Goal: Information Seeking & Learning: Learn about a topic

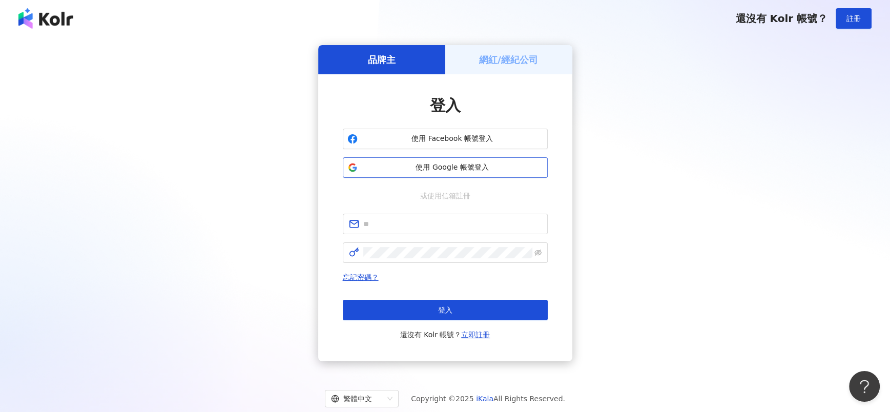
click at [437, 172] on span "使用 Google 帳號登入" at bounding box center [452, 167] width 181 height 10
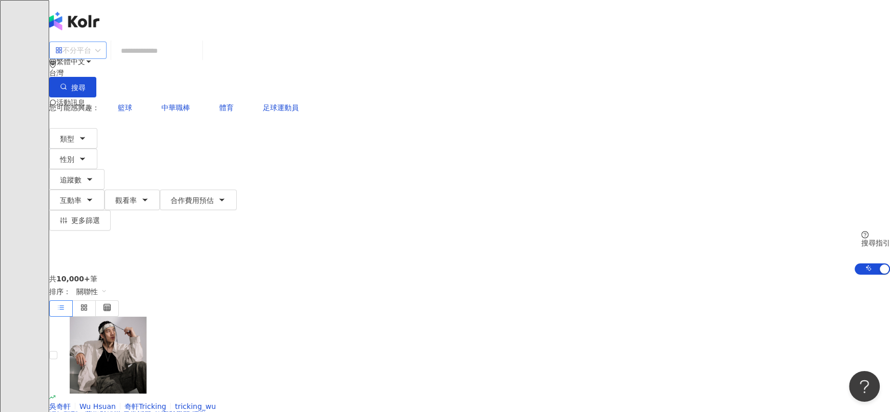
click at [100, 58] on span "不分平台" at bounding box center [77, 50] width 45 height 16
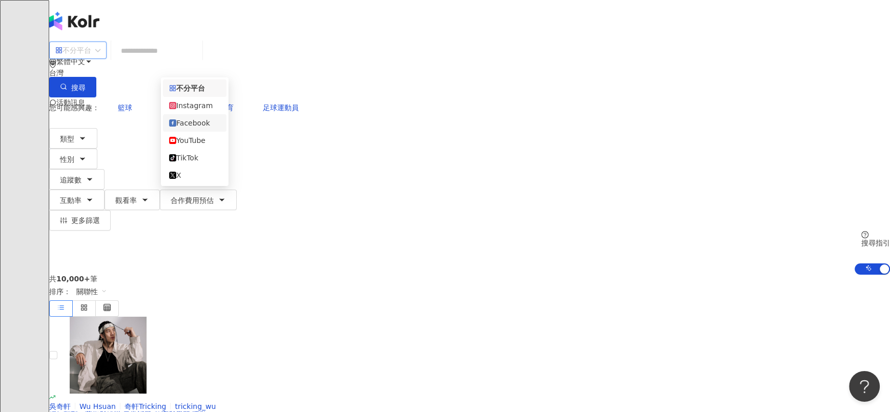
click at [202, 126] on div "Facebook" at bounding box center [194, 122] width 51 height 11
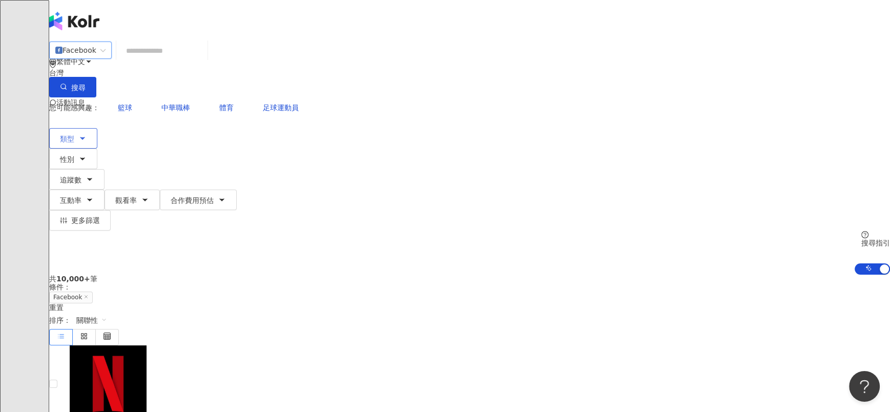
click at [97, 128] on button "類型" at bounding box center [73, 138] width 48 height 20
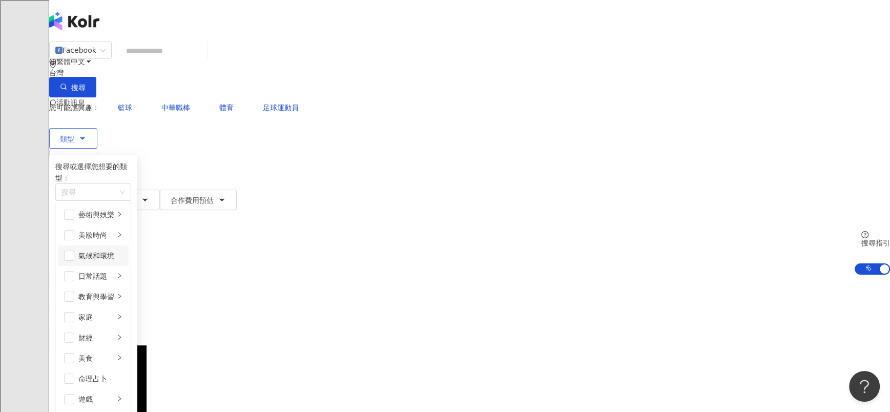
scroll to position [354, 0]
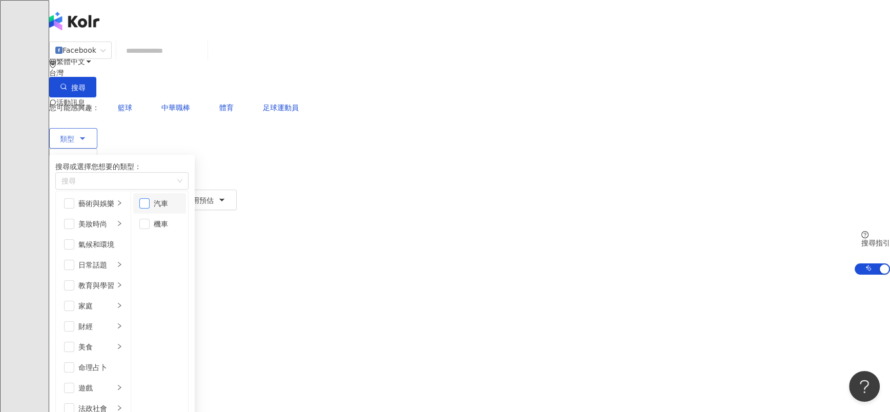
click at [150, 204] on span "button" at bounding box center [144, 203] width 10 height 10
click at [150, 225] on span "button" at bounding box center [144, 224] width 10 height 10
click at [129, 257] on li "教育與學習" at bounding box center [93, 285] width 71 height 20
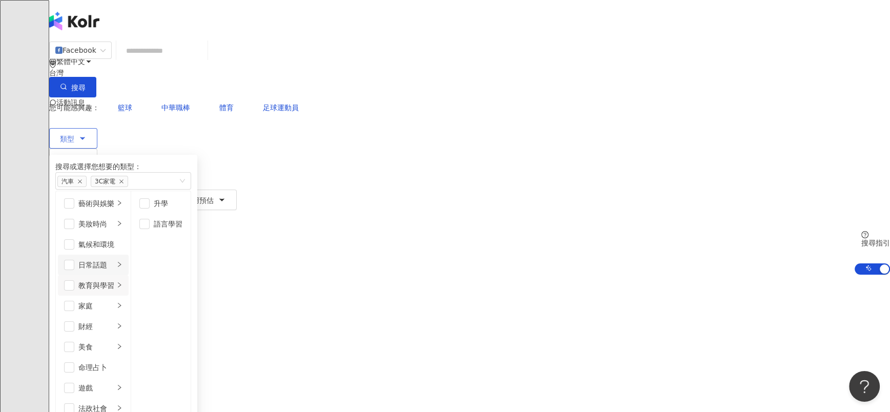
click at [129, 255] on li "日常話題" at bounding box center [93, 265] width 71 height 20
click at [122, 239] on div "氣候和環境" at bounding box center [100, 244] width 44 height 11
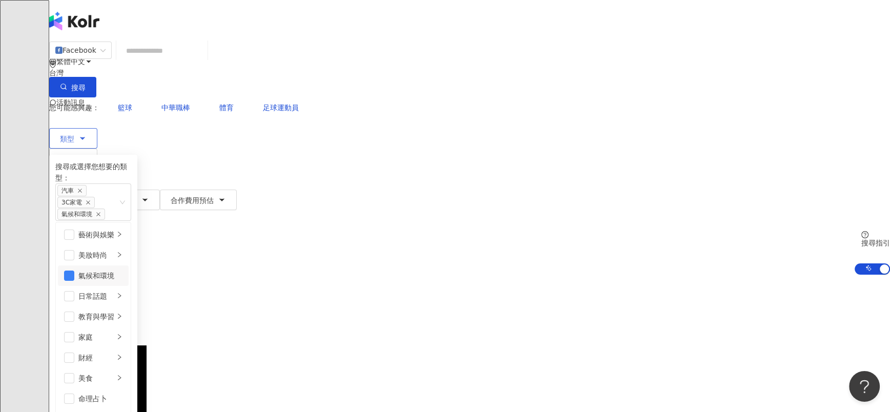
scroll to position [43, 0]
click at [74, 257] on span "button" at bounding box center [69, 276] width 10 height 10
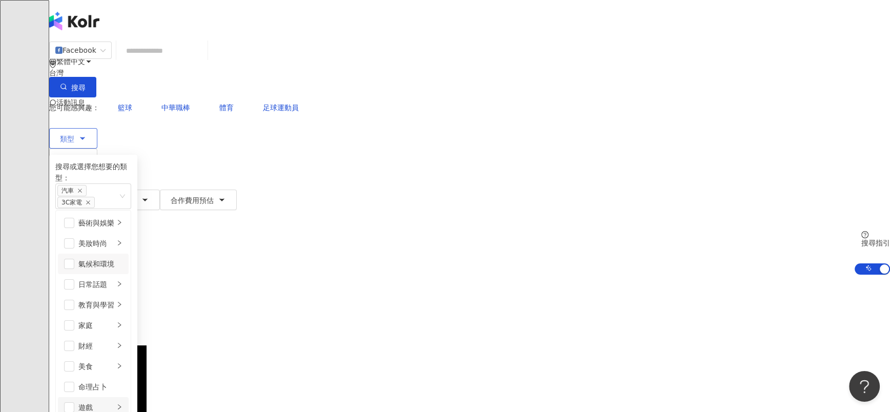
click at [114, 257] on div "遊戲" at bounding box center [96, 407] width 36 height 11
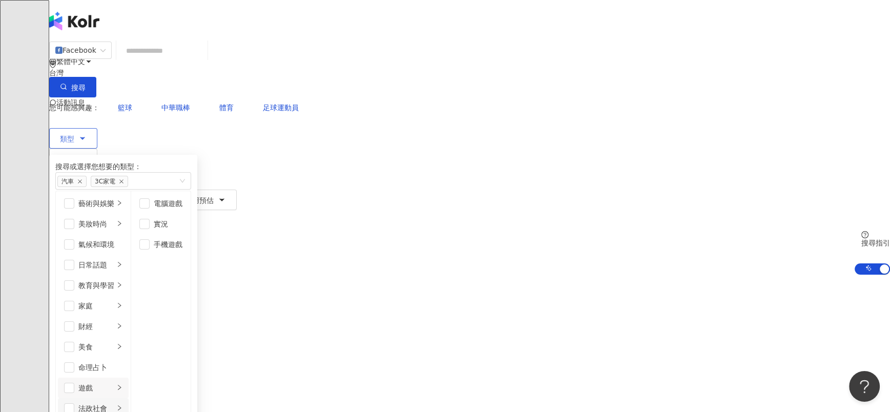
click at [129, 257] on li "法政社會" at bounding box center [93, 408] width 71 height 20
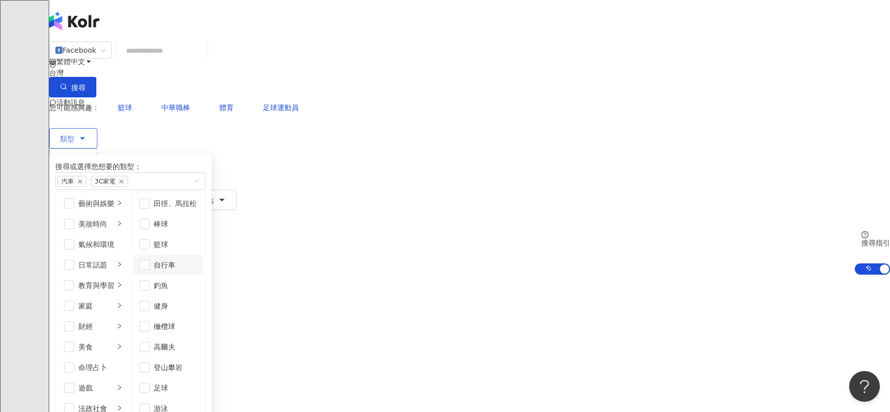
scroll to position [0, 0]
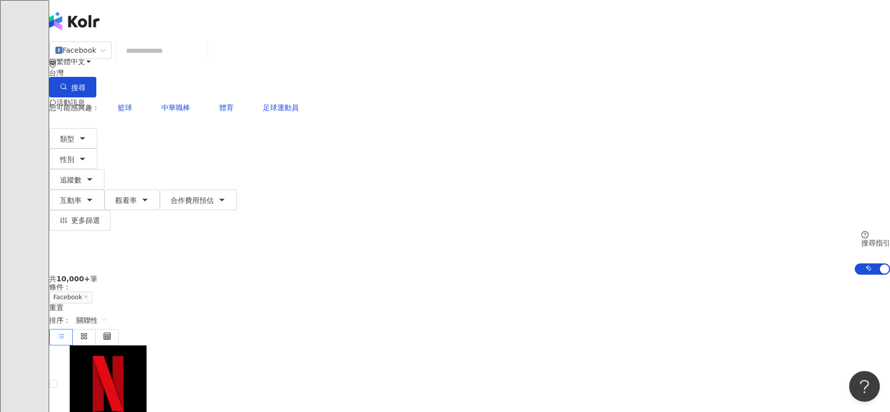
click at [74, 155] on span "性別" at bounding box center [67, 159] width 14 height 8
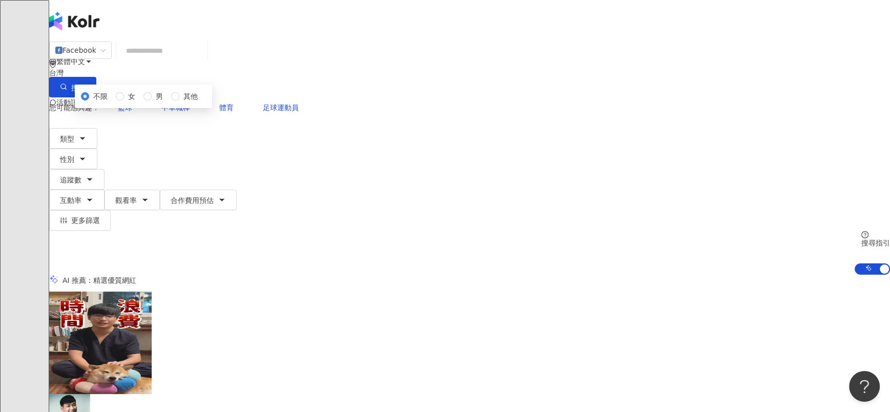
drag, startPoint x: 106, startPoint y: 183, endPoint x: 193, endPoint y: 123, distance: 105.4
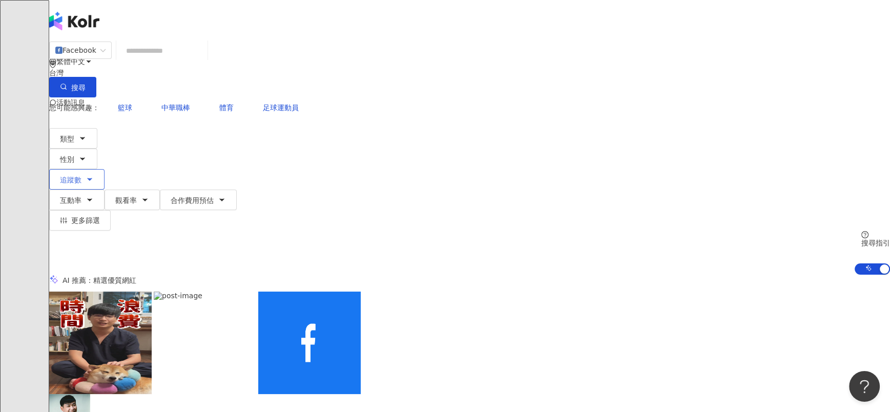
click at [81, 176] on span "追蹤數" at bounding box center [71, 180] width 22 height 8
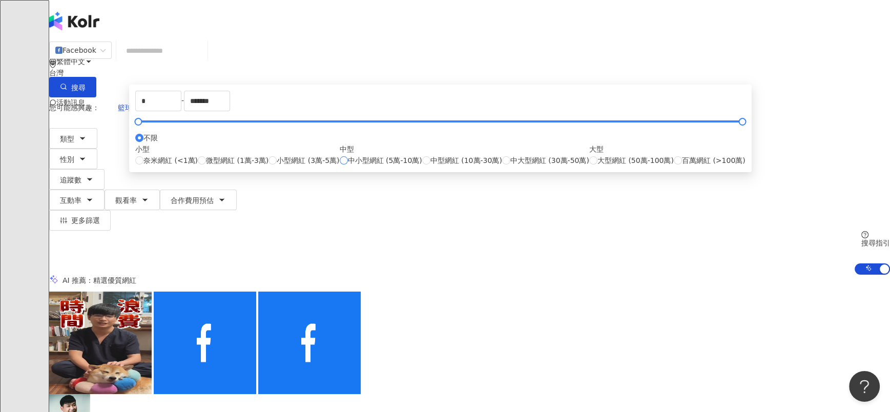
click at [405, 166] on span "中小型網紅 (5萬-10萬)" at bounding box center [385, 160] width 74 height 11
type input "*****"
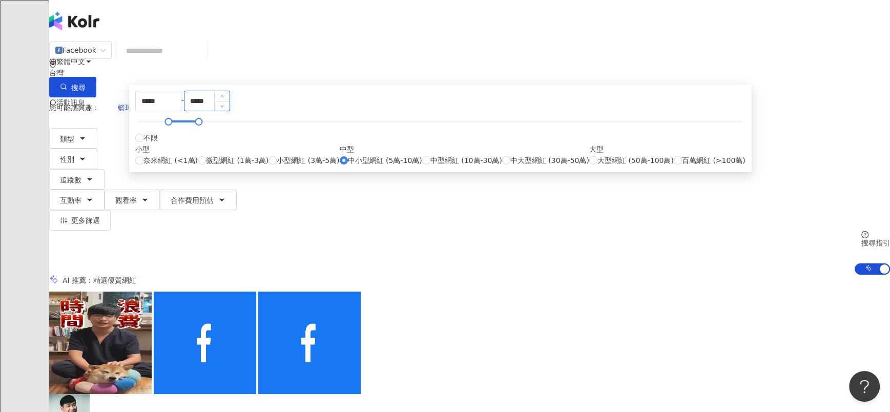
click at [230, 111] on input "*****" at bounding box center [206, 100] width 45 height 19
type input "******"
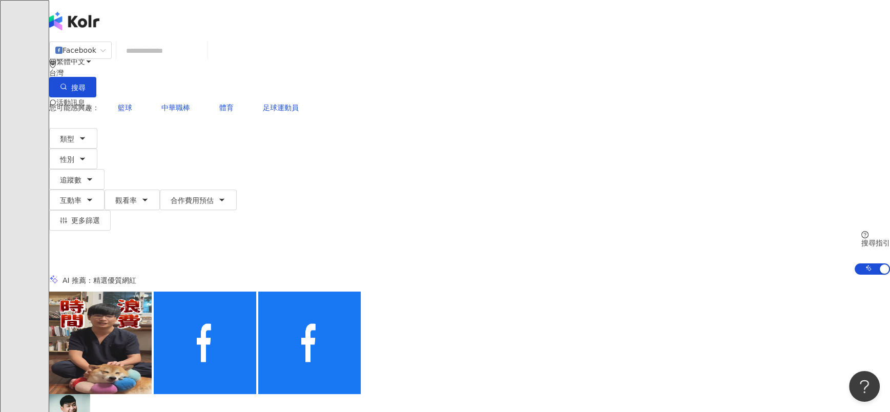
click at [96, 77] on button "搜尋" at bounding box center [72, 87] width 47 height 20
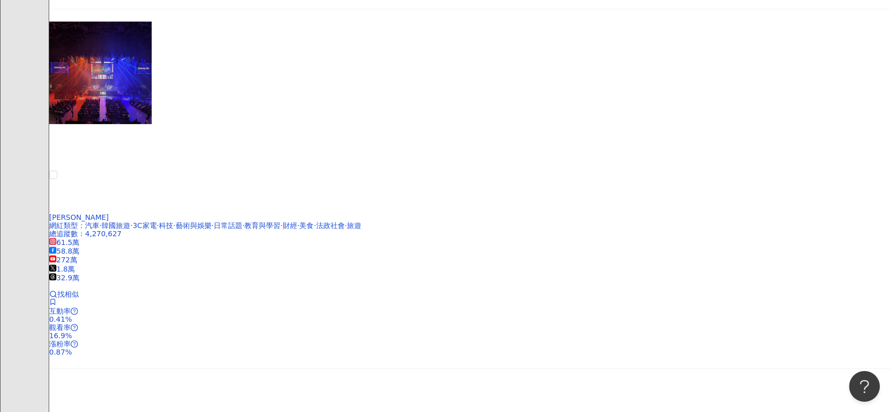
scroll to position [692, 0]
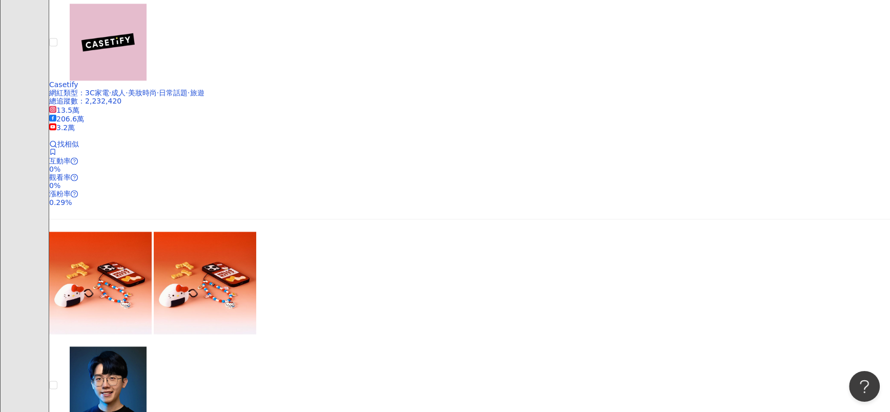
scroll to position [1799, 0]
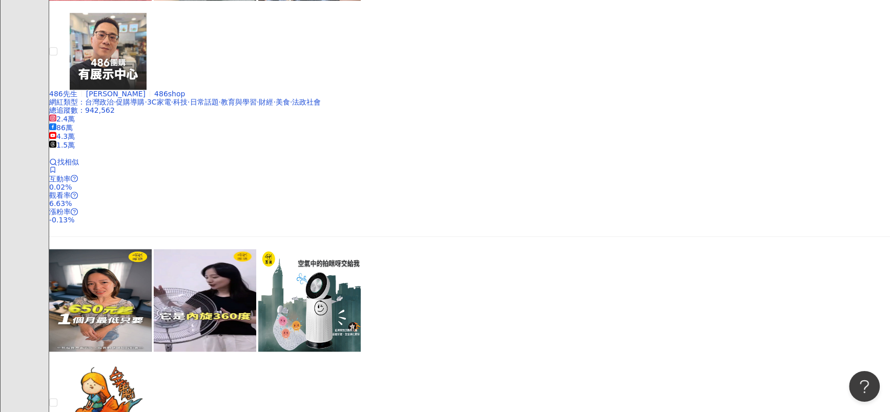
scroll to position [1317, 0]
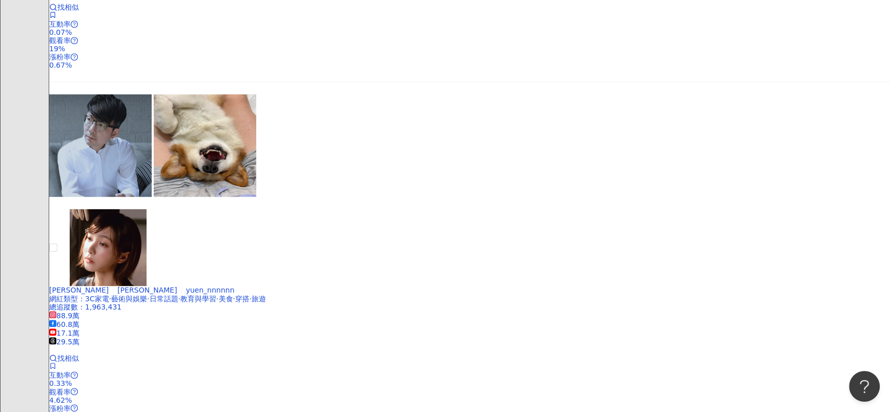
scroll to position [855, 0]
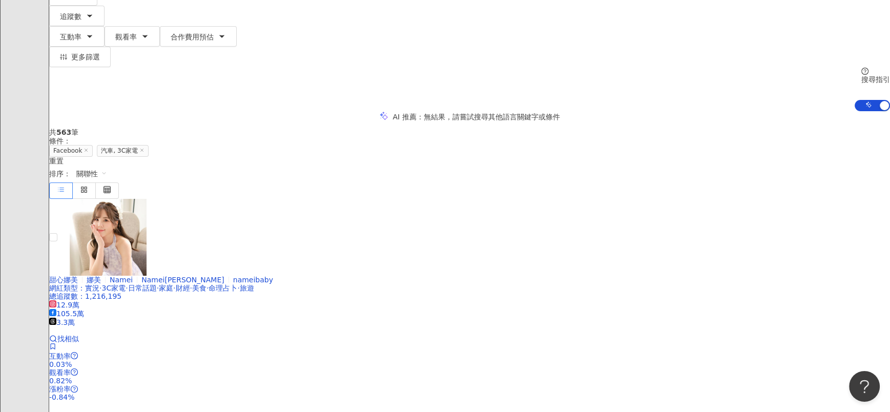
scroll to position [0, 0]
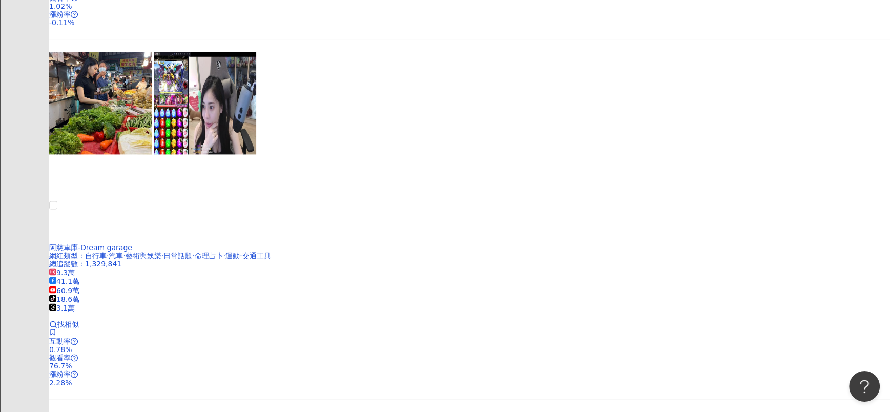
scroll to position [1453, 0]
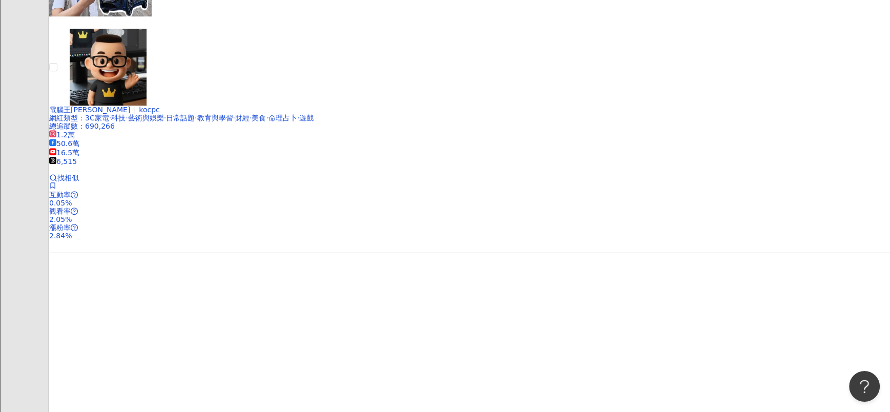
scroll to position [1774, 0]
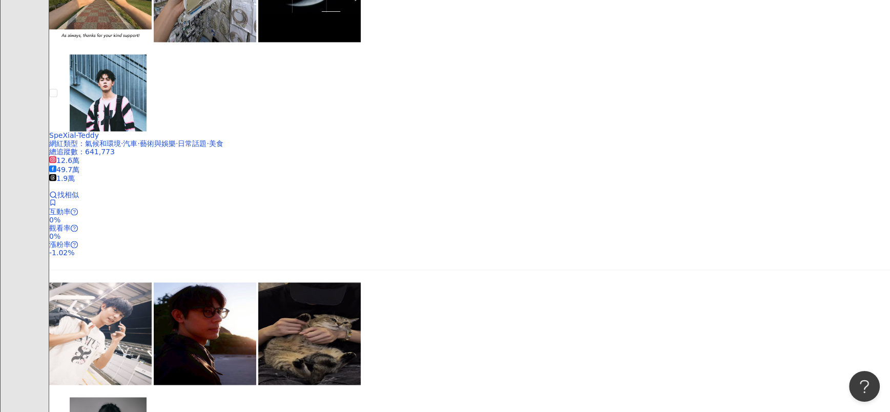
scroll to position [1543, 0]
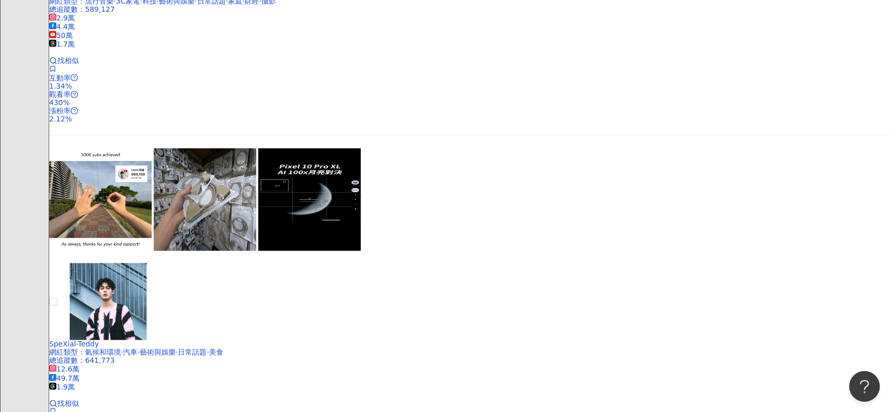
scroll to position [1466, 0]
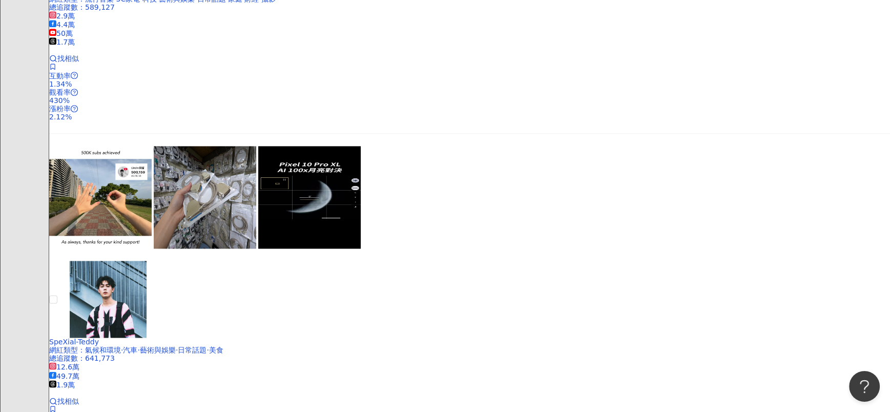
drag, startPoint x: 321, startPoint y: 172, endPoint x: 493, endPoint y: 9, distance: 237.4
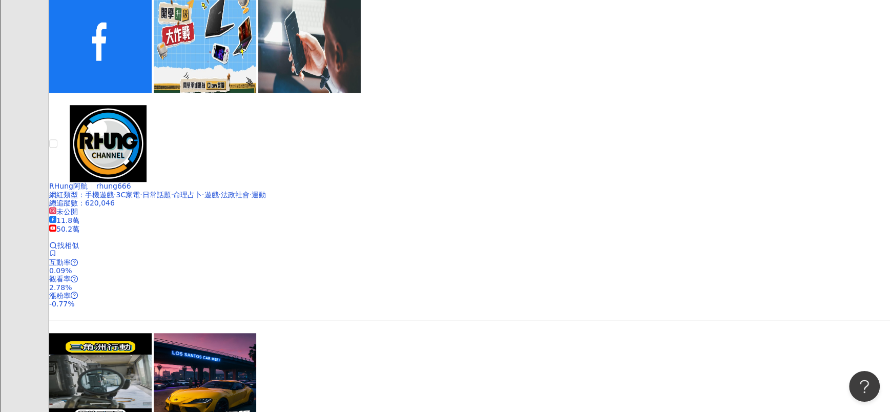
scroll to position [698, 0]
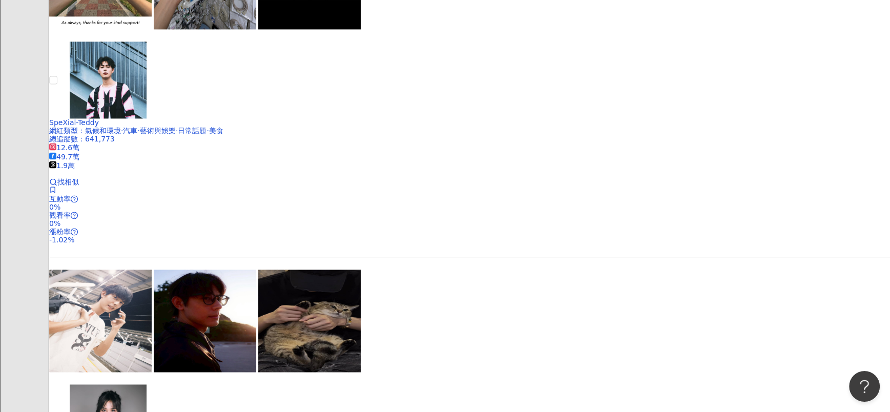
scroll to position [1774, 0]
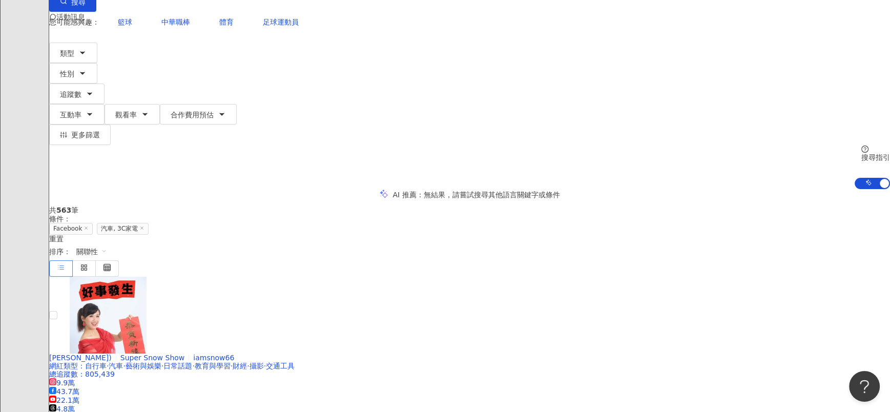
scroll to position [80, 0]
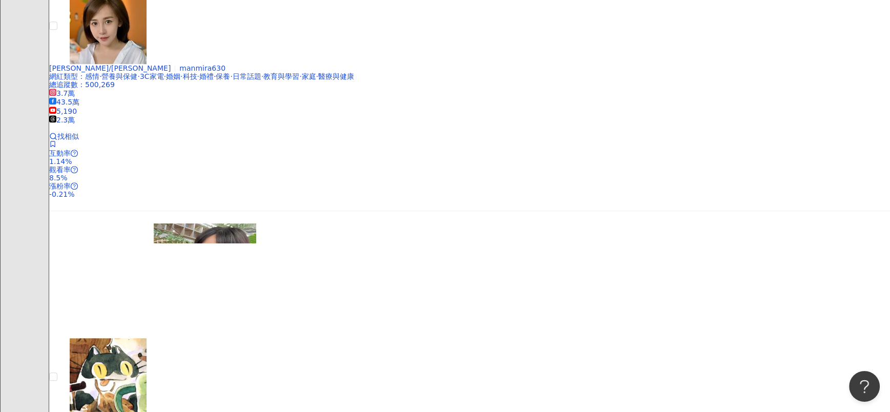
scroll to position [1003, 0]
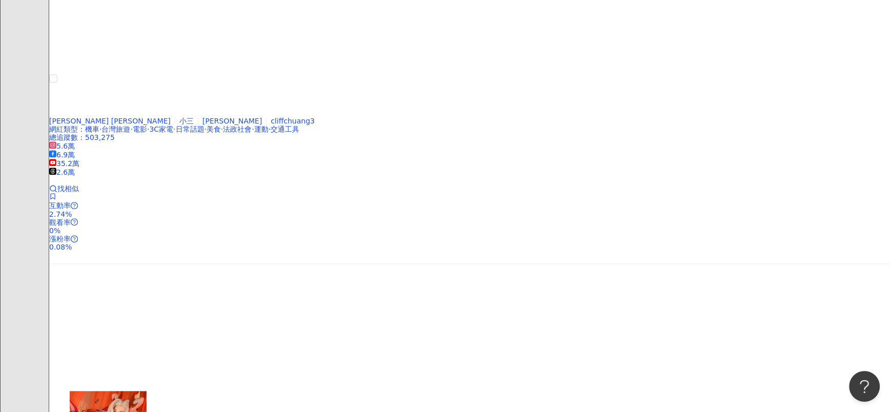
scroll to position [1079, 0]
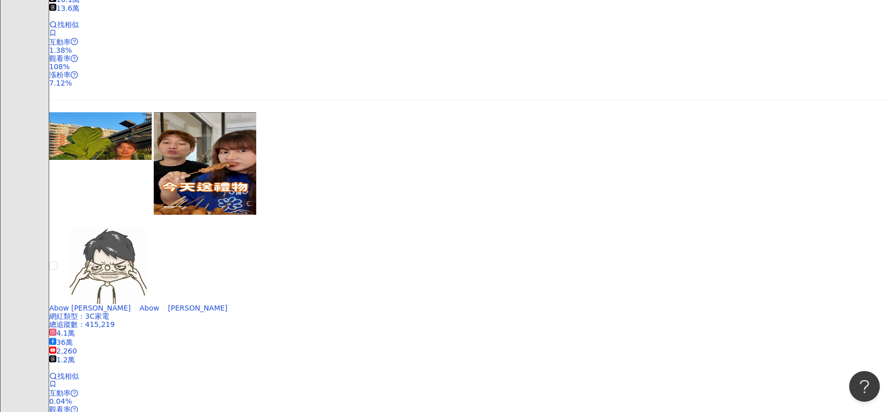
scroll to position [234, 0]
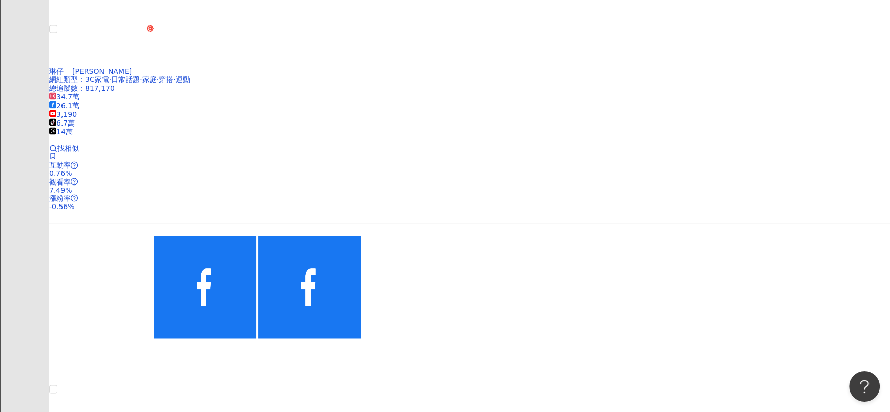
scroll to position [1771, 0]
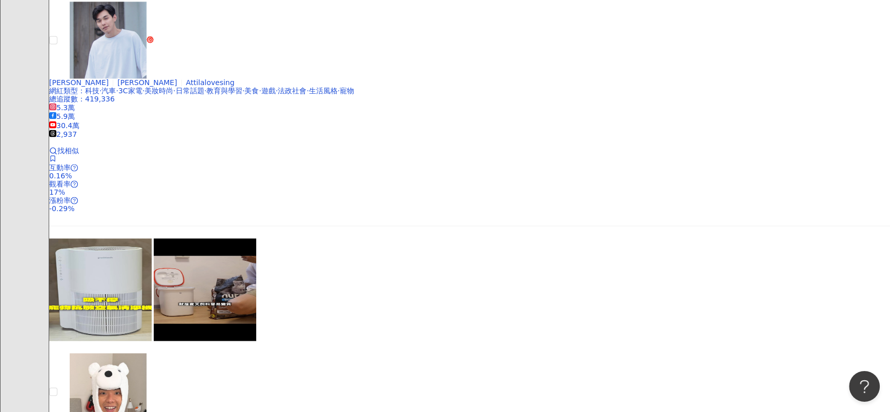
scroll to position [1694, 0]
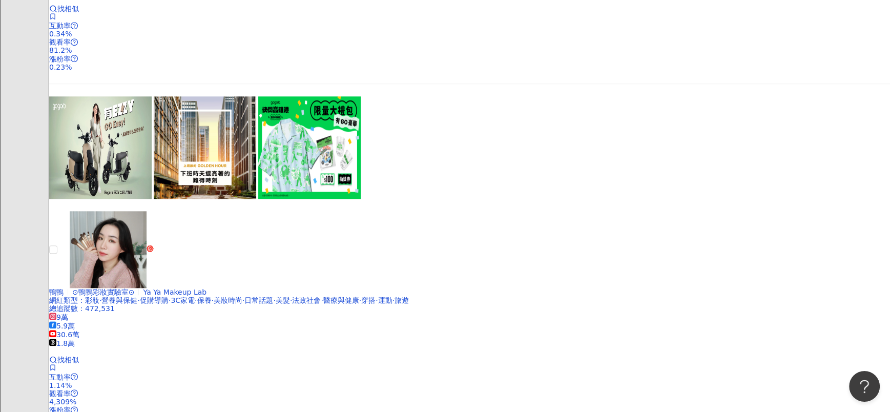
scroll to position [1310, 0]
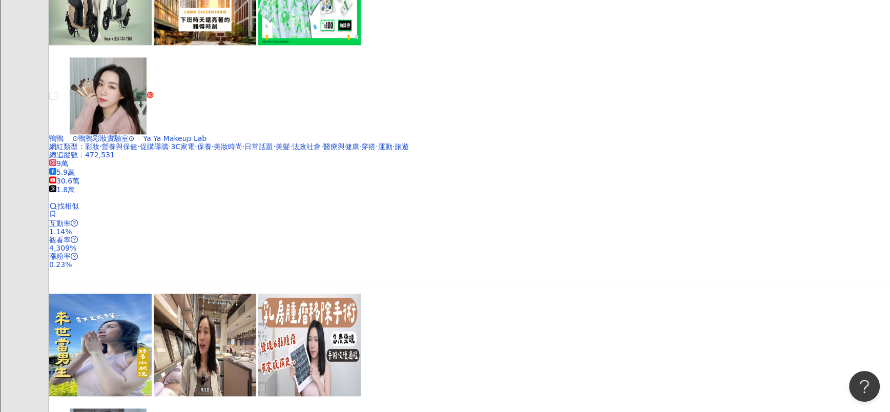
drag, startPoint x: 374, startPoint y: 253, endPoint x: 530, endPoint y: 4, distance: 293.7
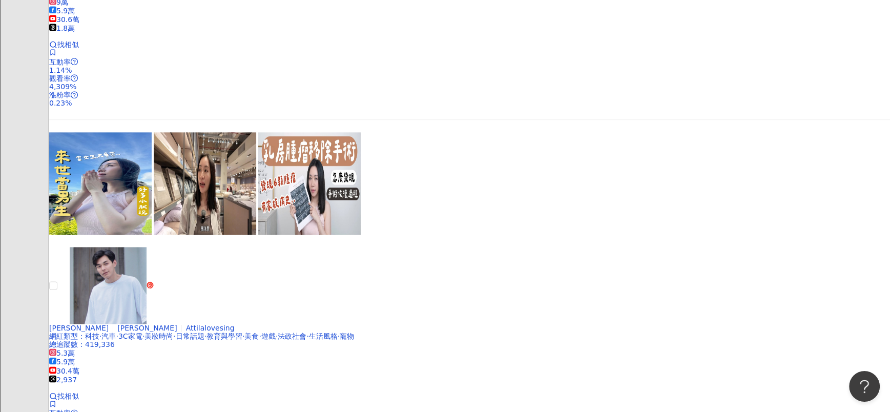
scroll to position [1694, 0]
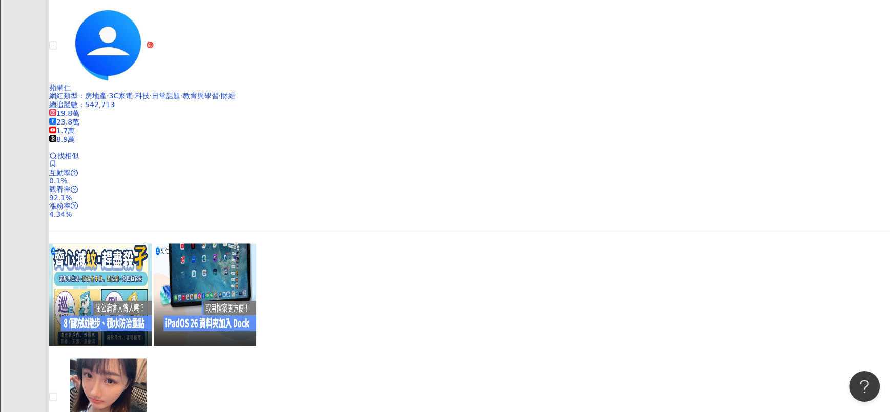
scroll to position [1777, 0]
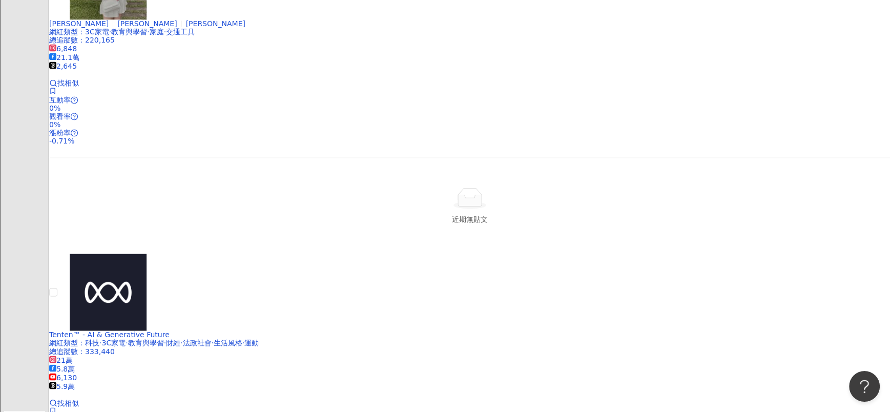
scroll to position [1800, 0]
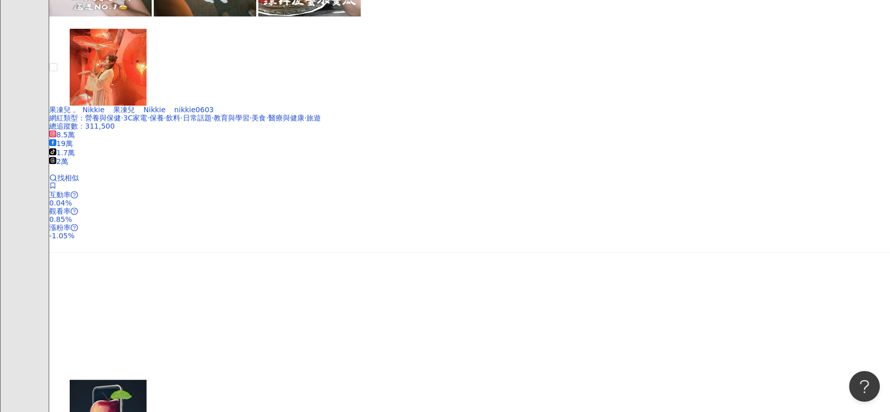
scroll to position [1771, 0]
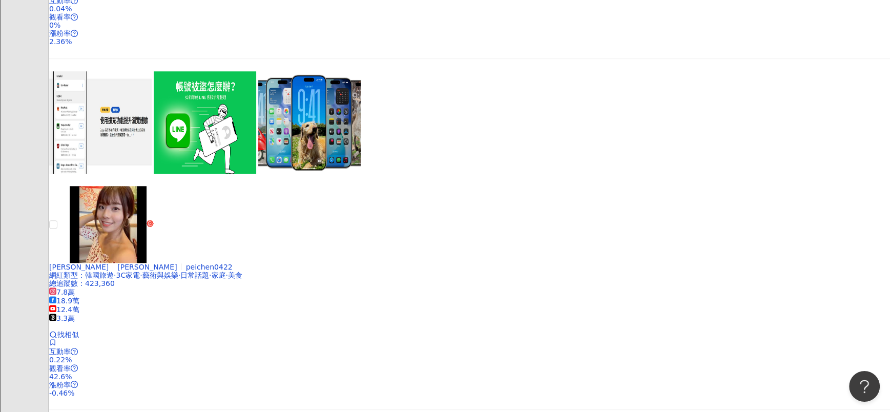
scroll to position [1386, 0]
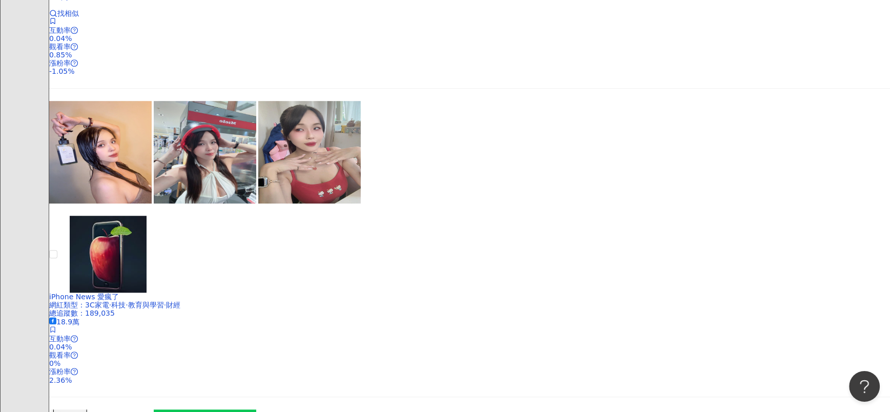
scroll to position [0, 0]
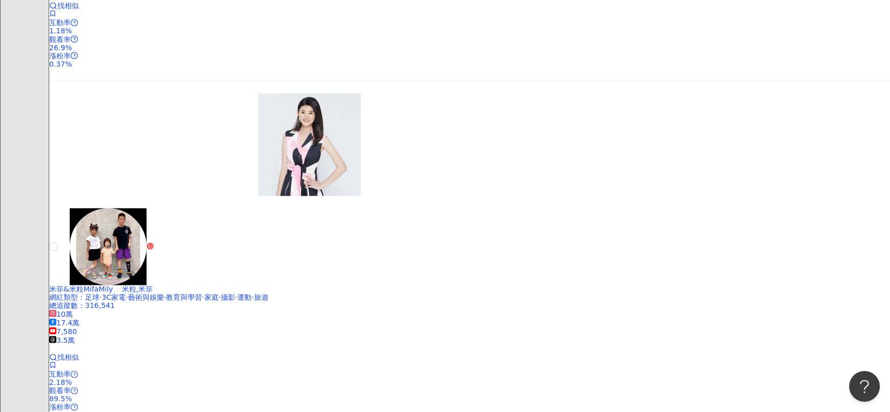
scroll to position [1724, 0]
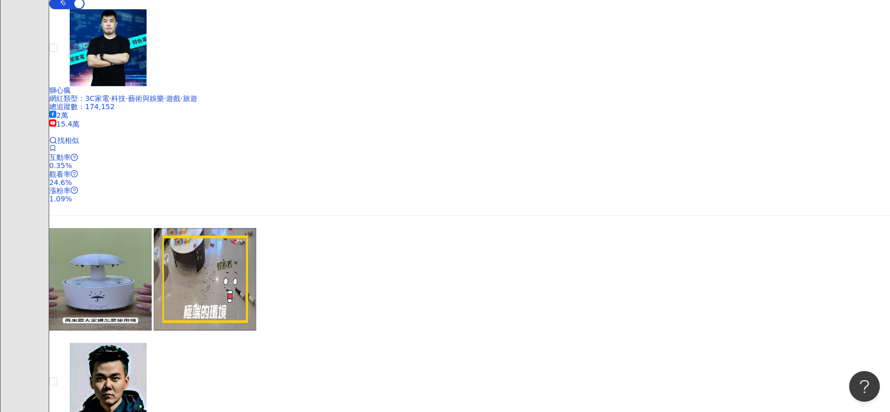
scroll to position [234, 0]
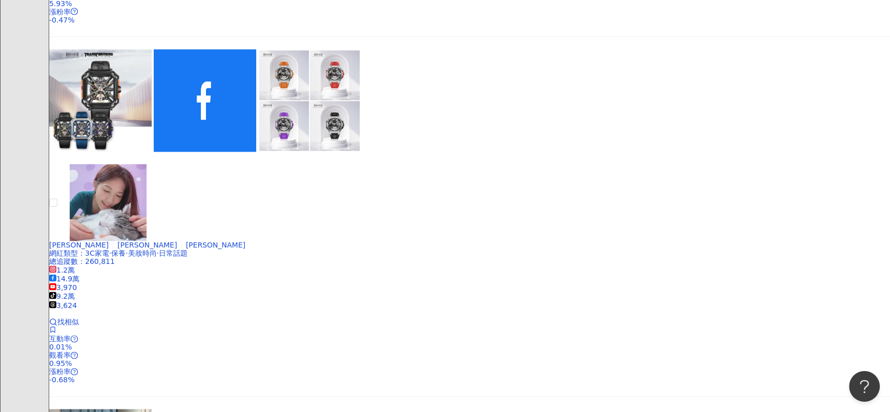
scroll to position [1618, 0]
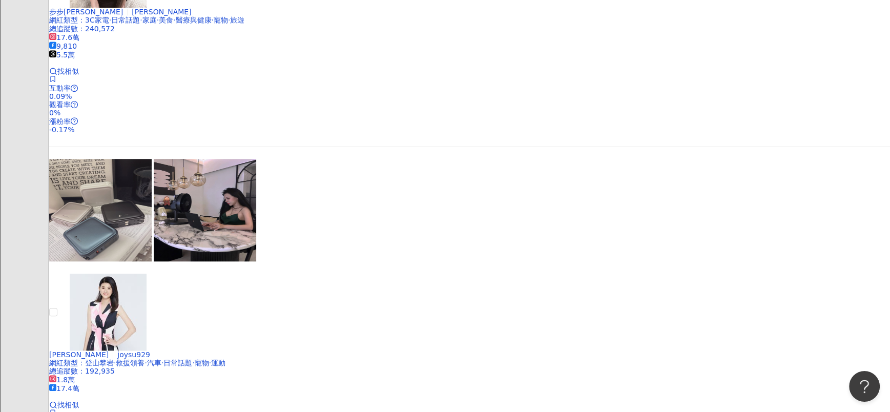
scroll to position [1115, 0]
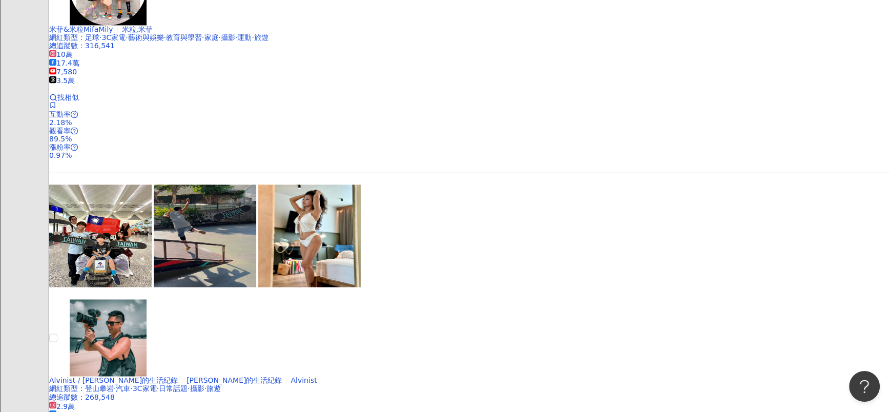
scroll to position [1801, 0]
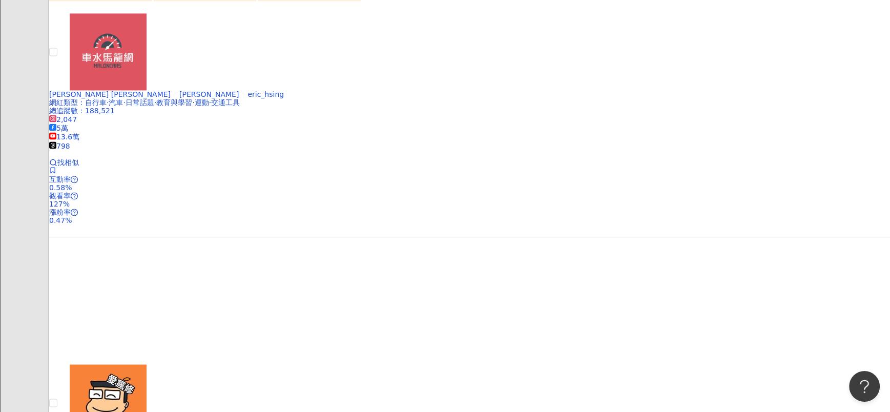
scroll to position [1858, 0]
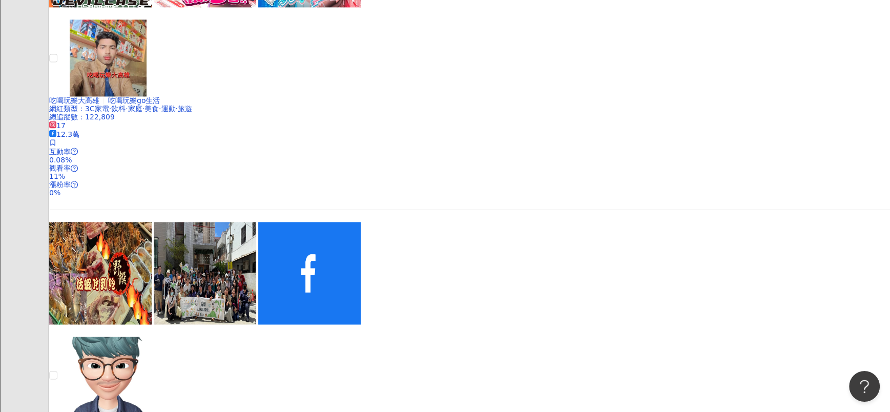
scroll to position [1710, 0]
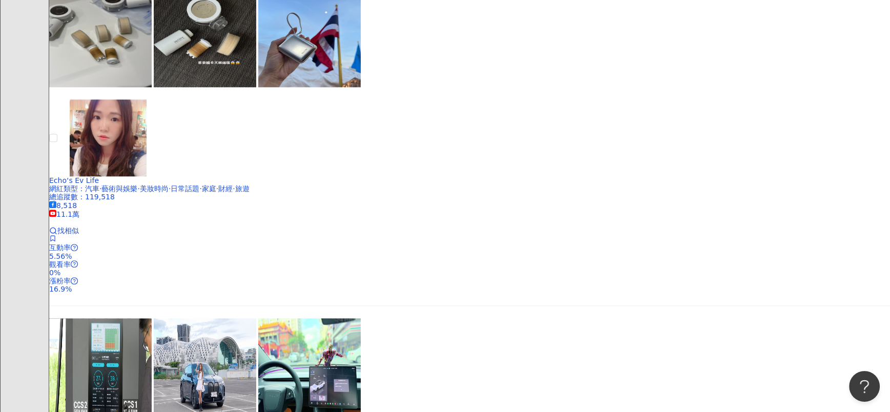
scroll to position [1280, 0]
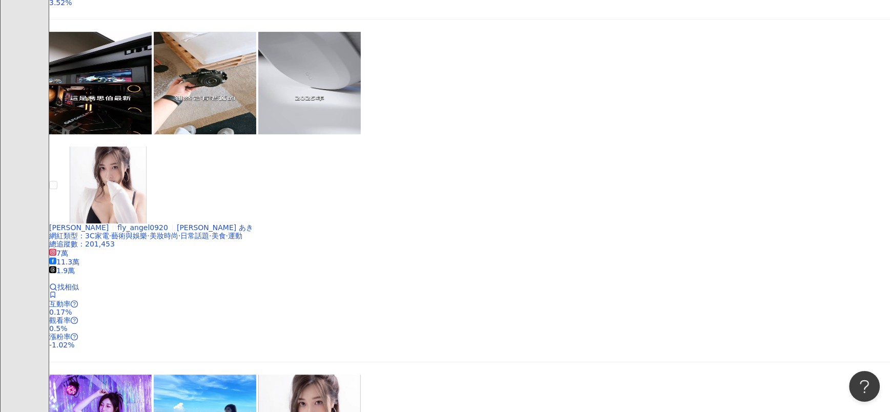
scroll to position [1777, 0]
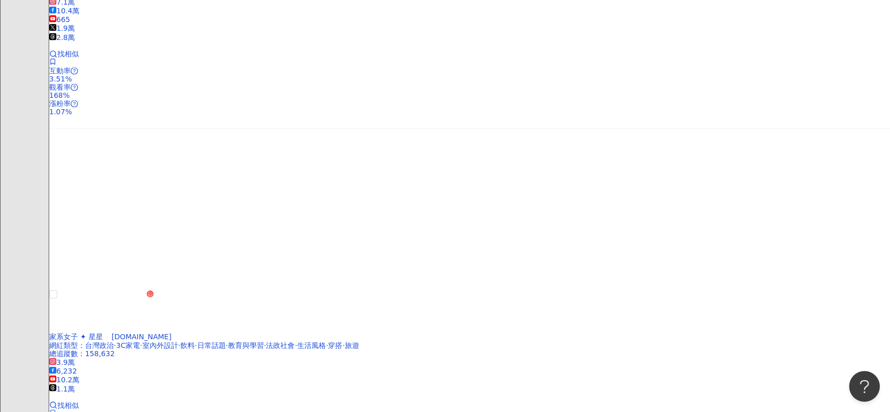
scroll to position [1767, 0]
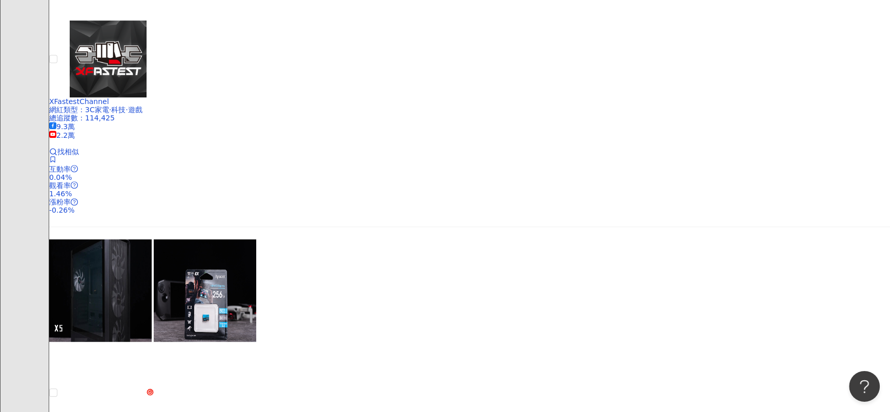
scroll to position [1790, 0]
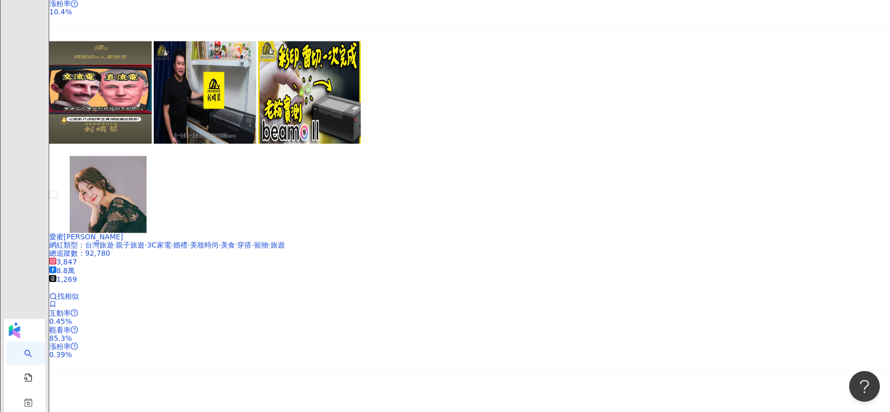
scroll to position [1831, 0]
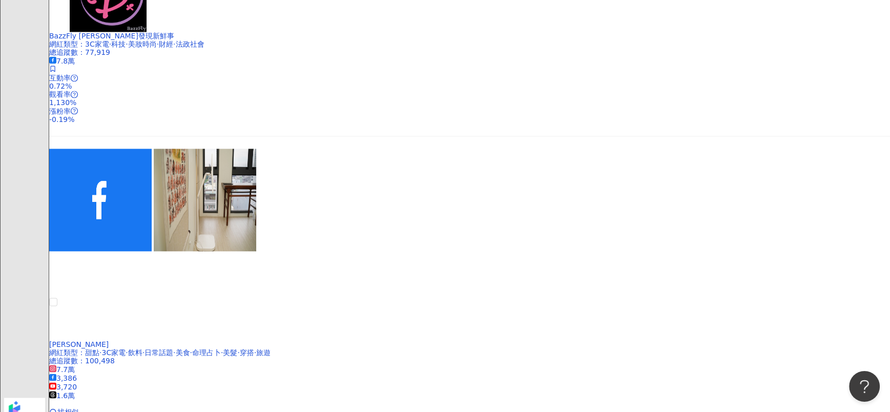
scroll to position [1724, 0]
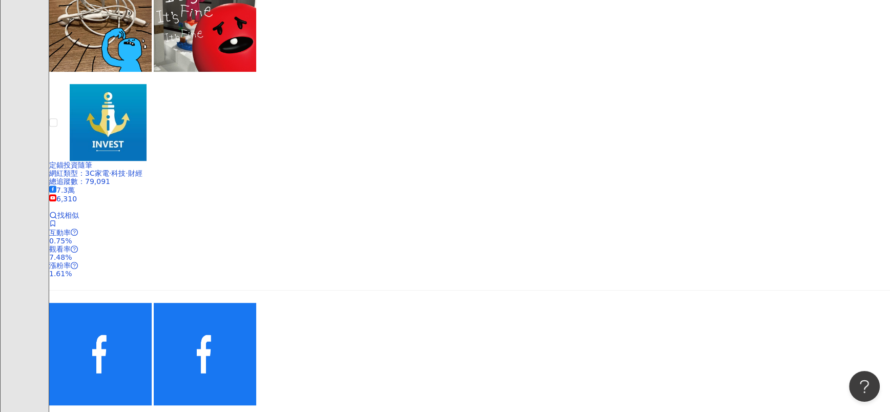
scroll to position [494, 0]
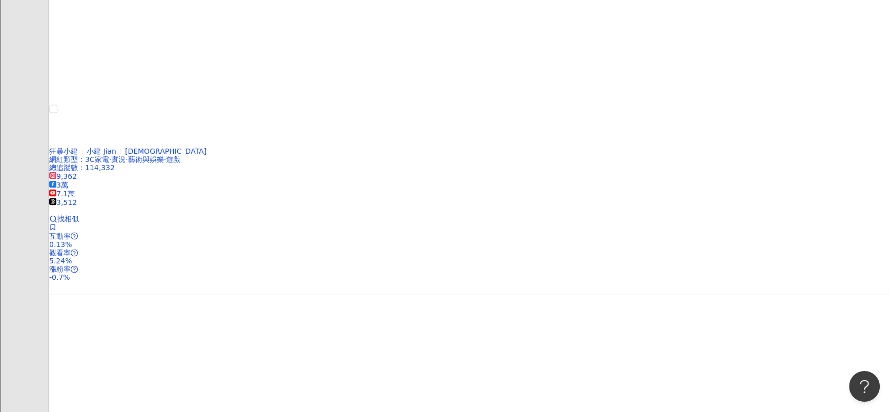
scroll to position [1724, 0]
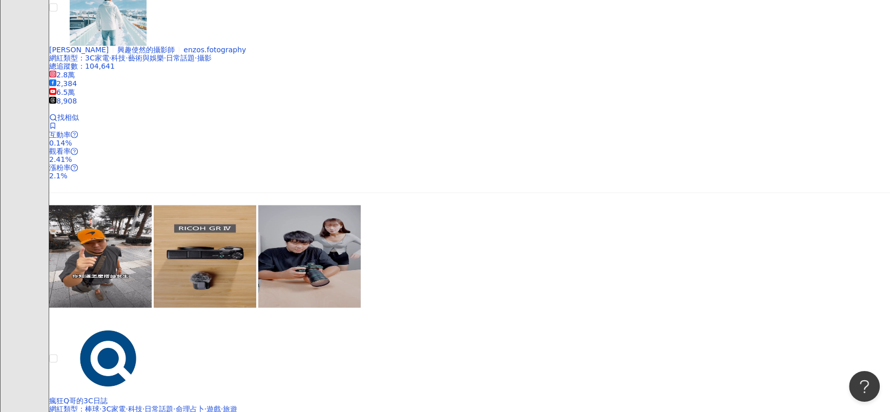
drag, startPoint x: 499, startPoint y: 161, endPoint x: 555, endPoint y: 205, distance: 71.1
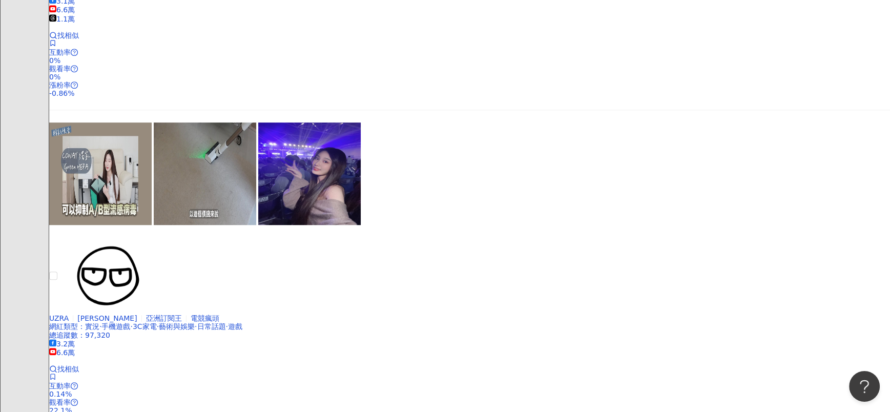
scroll to position [648, 0]
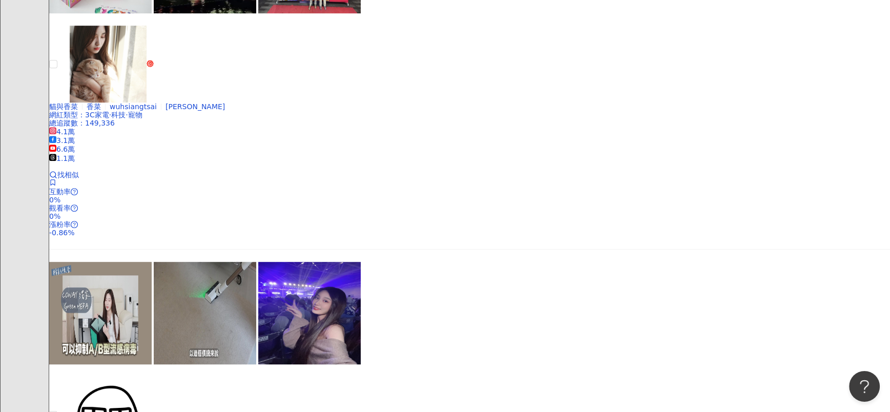
drag, startPoint x: 324, startPoint y: 357, endPoint x: 344, endPoint y: 328, distance: 35.1
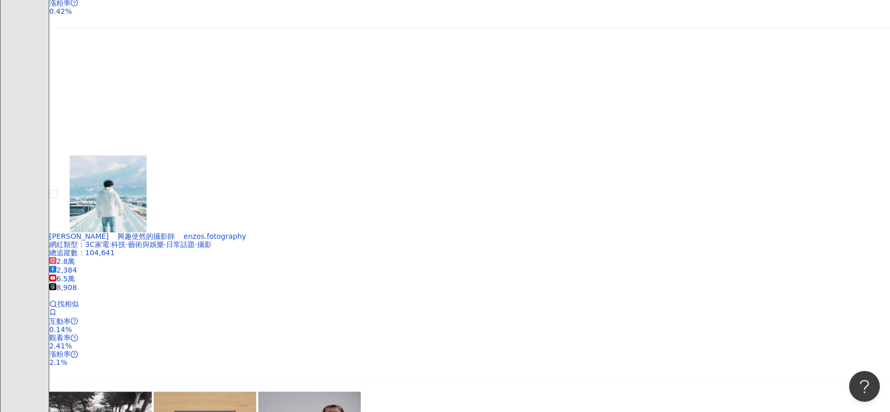
scroll to position [1801, 0]
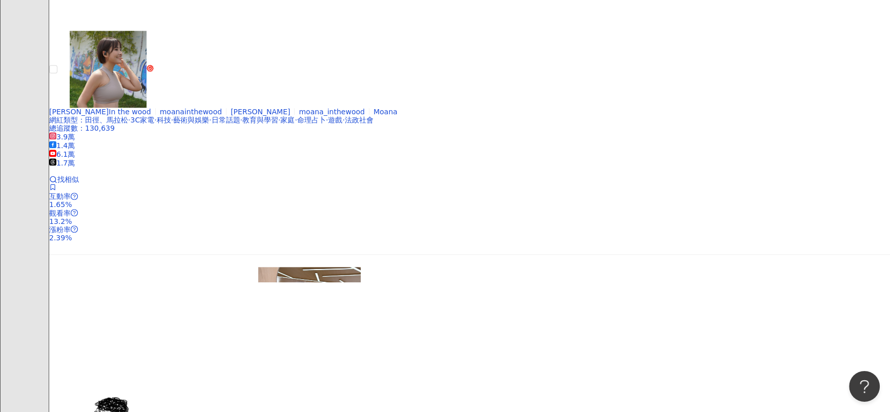
scroll to position [1777, 0]
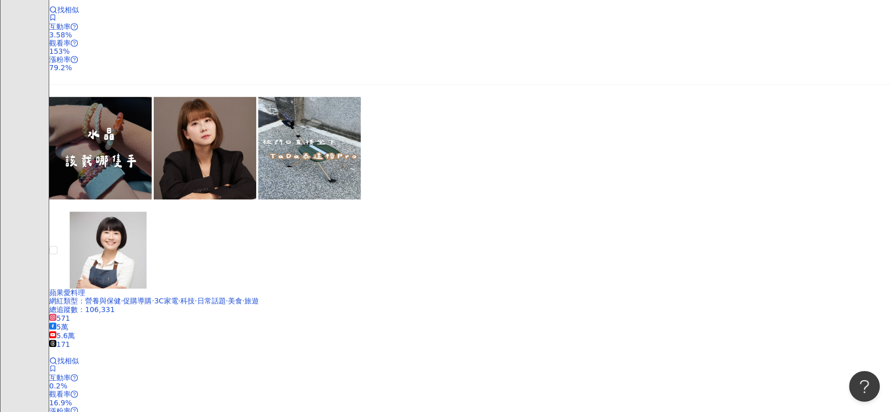
scroll to position [1858, 0]
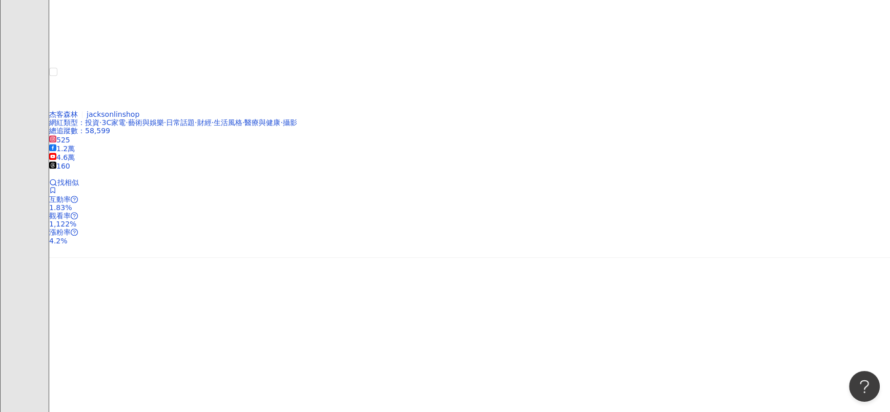
scroll to position [1771, 0]
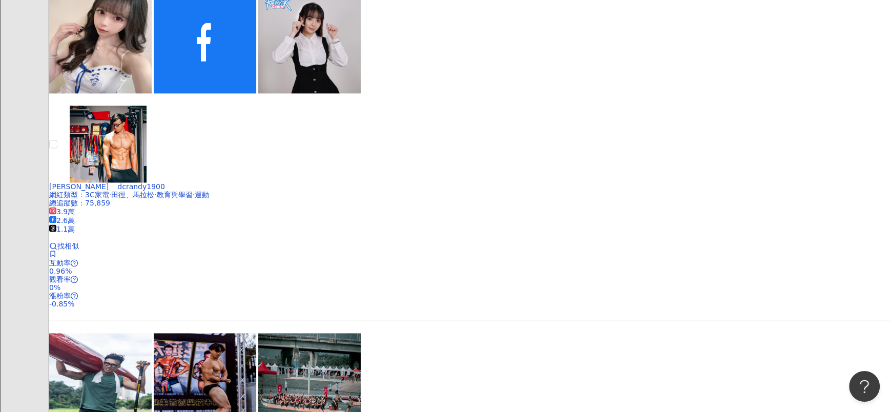
scroll to position [1692, 0]
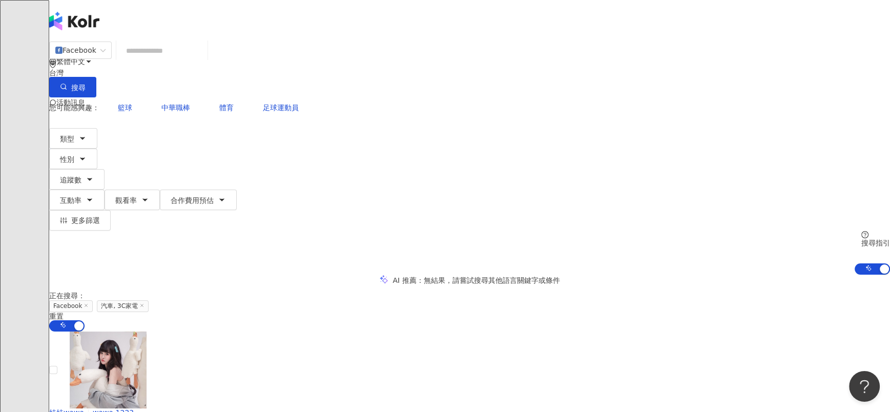
scroll to position [1829, 0]
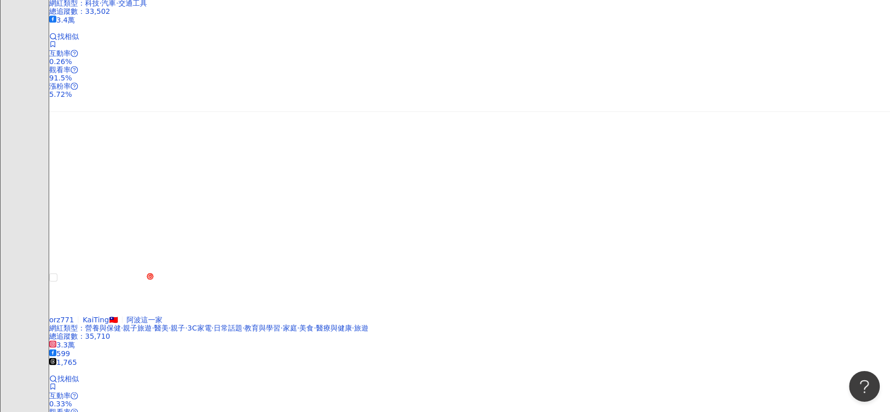
scroll to position [1858, 0]
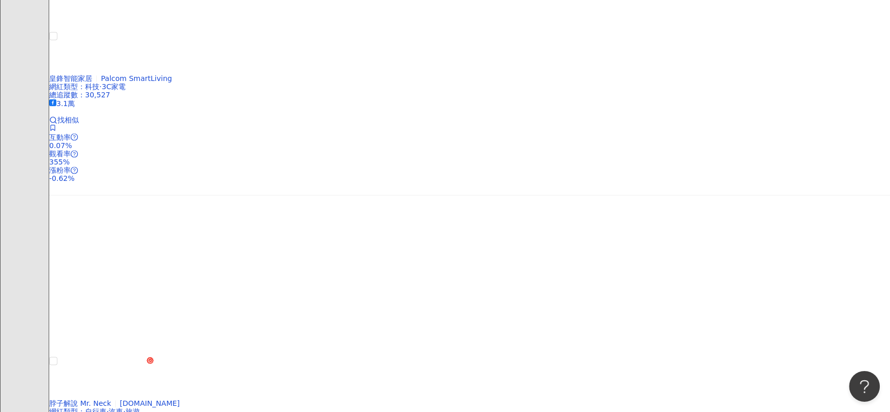
scroll to position [1771, 0]
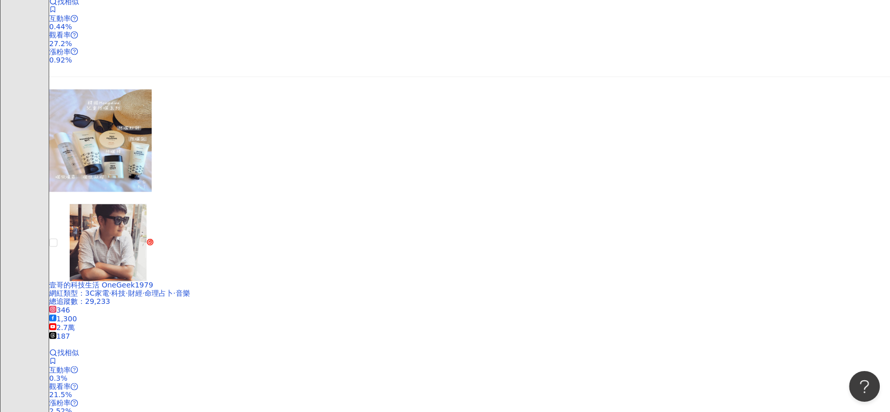
scroll to position [1823, 0]
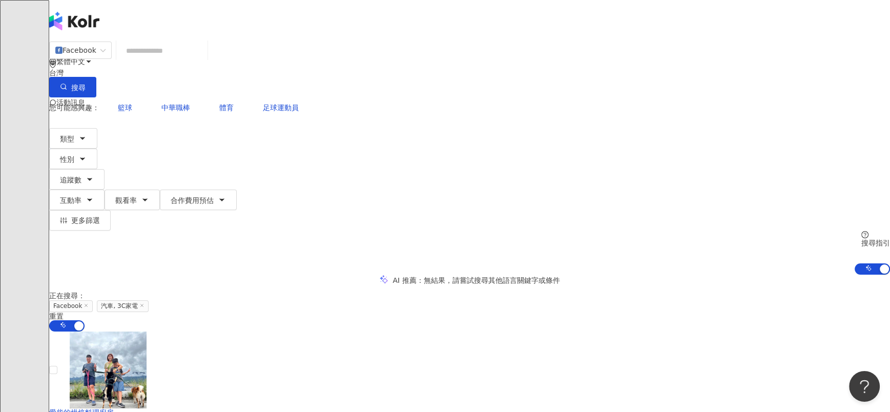
scroll to position [1771, 0]
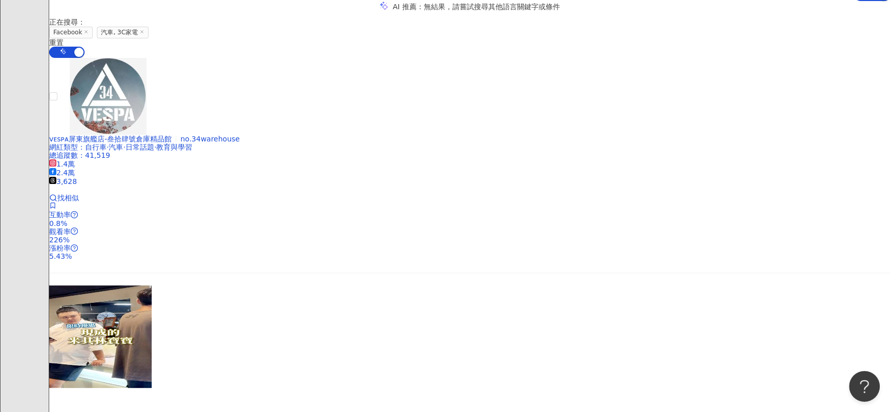
scroll to position [120, 0]
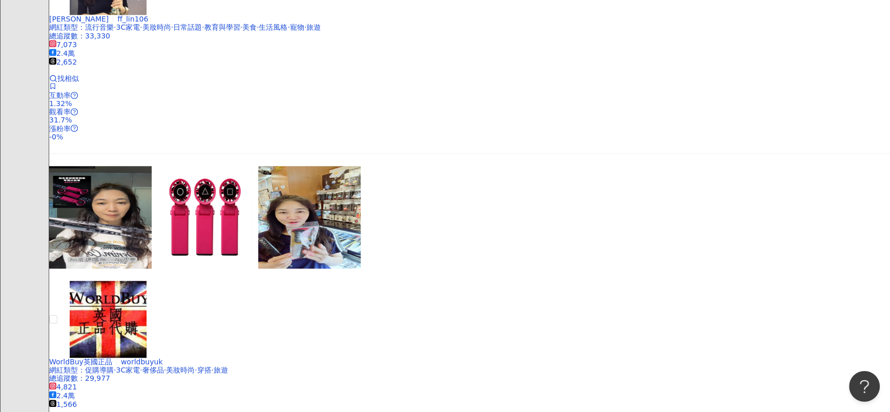
scroll to position [1888, 0]
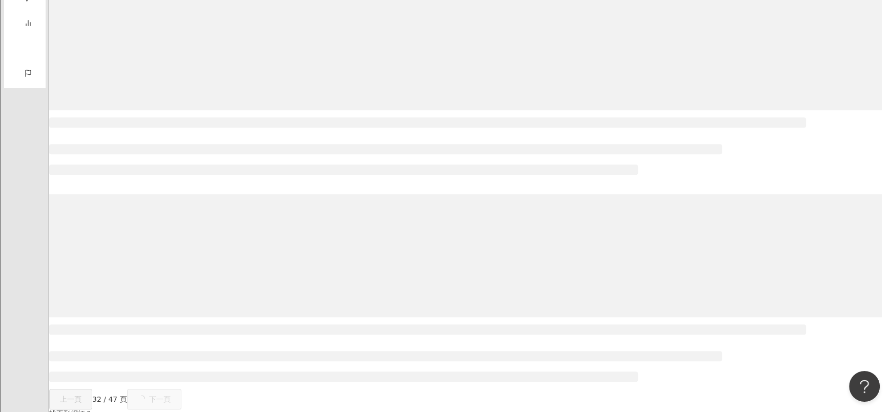
scroll to position [500, 0]
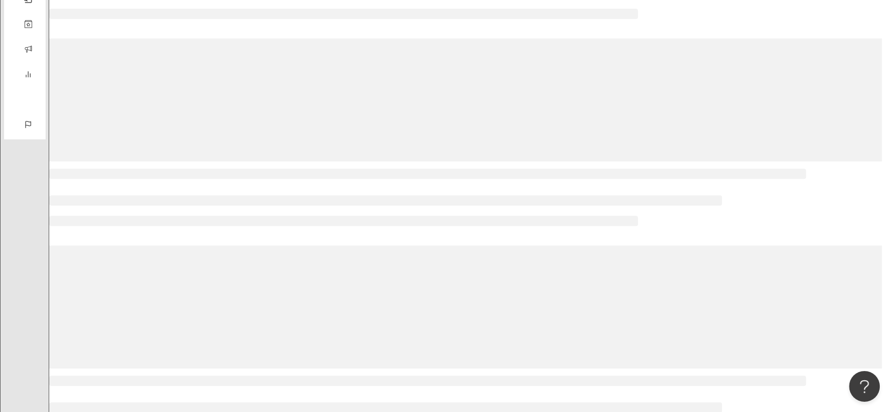
click at [593, 257] on div "正在搜尋 ： Facebook 汽車, 3C家電 重置 AI 開啟 AI 關閉 上一頁 32 / 47 頁 下一頁 找不到網紅？ 回報建立" at bounding box center [469, 137] width 841 height 693
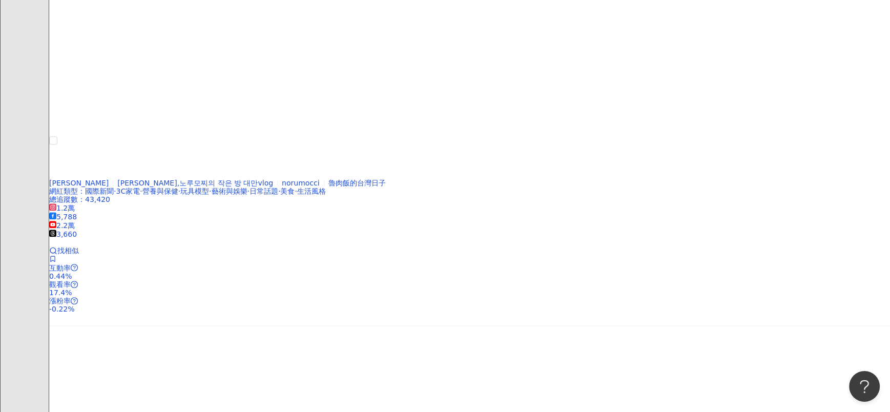
scroll to position [1698, 0]
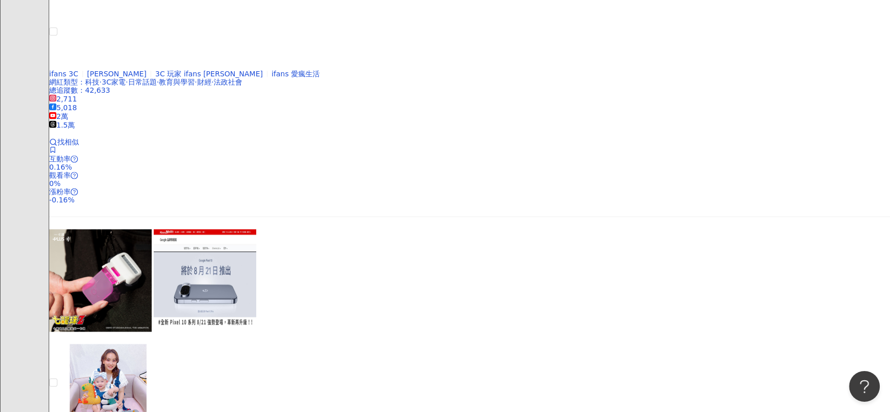
scroll to position [1732, 0]
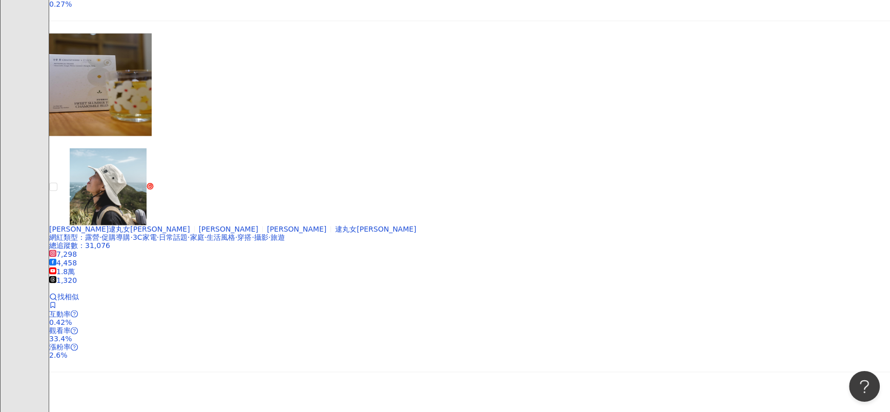
scroll to position [1614, 0]
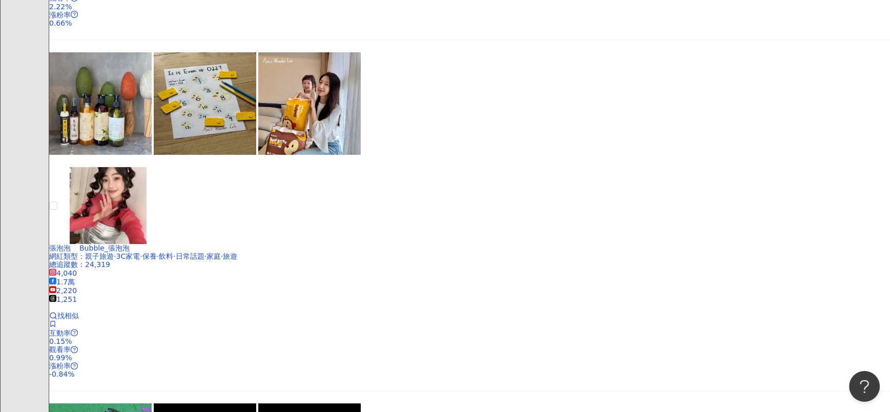
scroll to position [1026, 0]
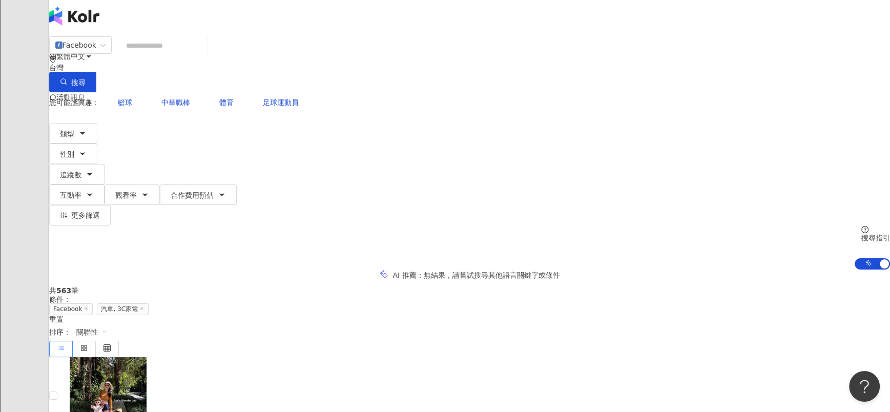
scroll to position [0, 0]
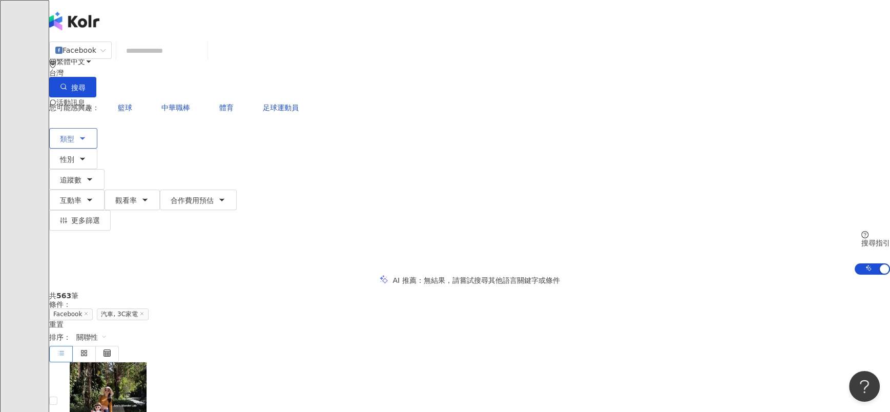
click at [87, 134] on icon "button" at bounding box center [82, 138] width 8 height 8
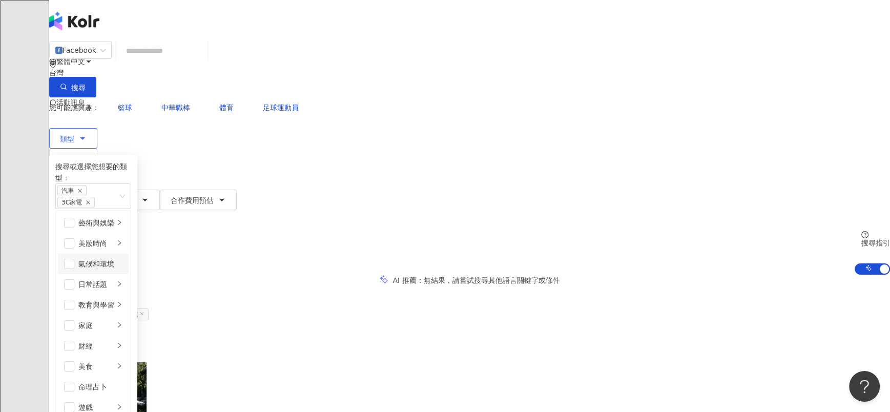
scroll to position [354, 0]
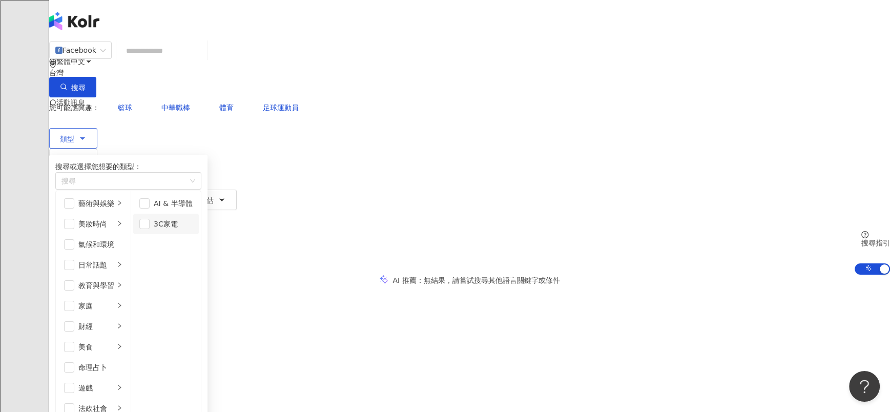
click at [199, 225] on li "3C家電" at bounding box center [166, 224] width 66 height 20
click at [199, 204] on li "AI & 半導體" at bounding box center [166, 203] width 66 height 20
click at [150, 204] on span "button" at bounding box center [144, 203] width 10 height 10
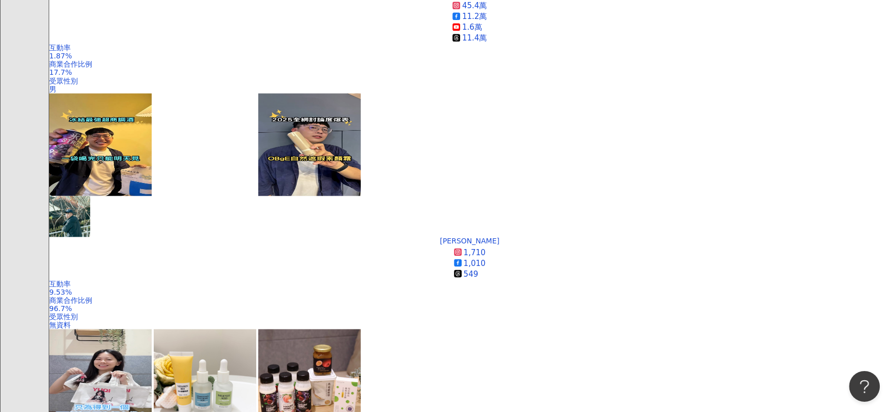
scroll to position [1386, 0]
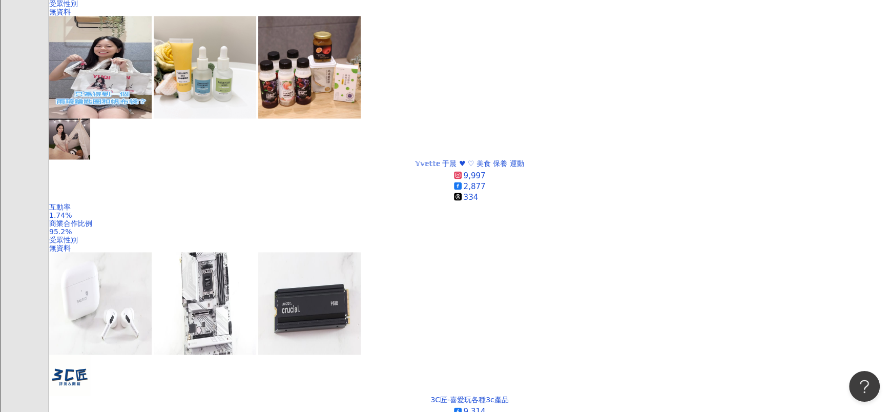
scroll to position [1995, 0]
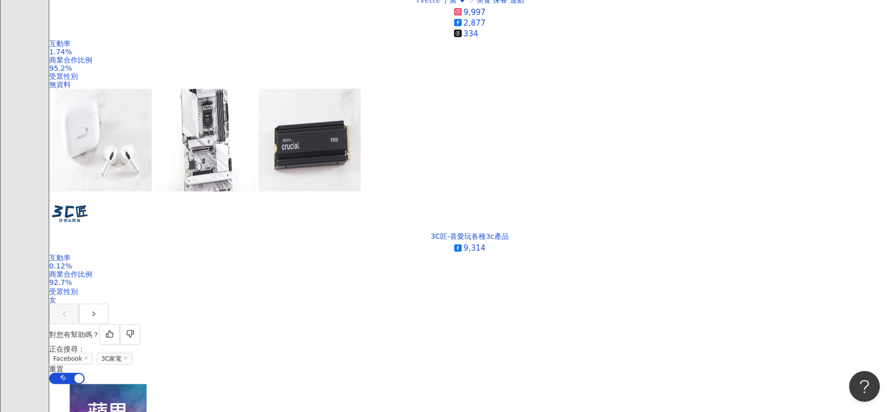
scroll to position [1987, 0]
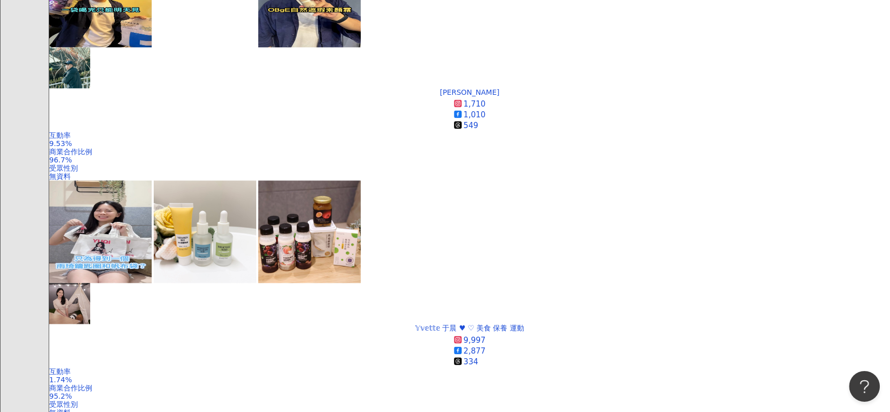
scroll to position [1529, 0]
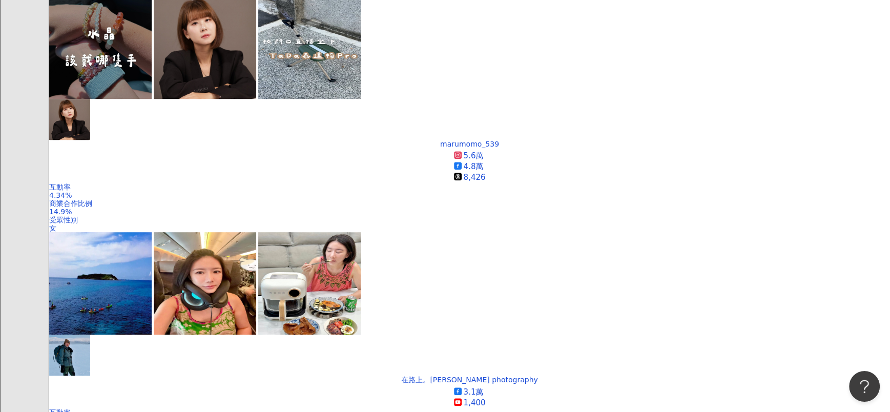
scroll to position [760, 0]
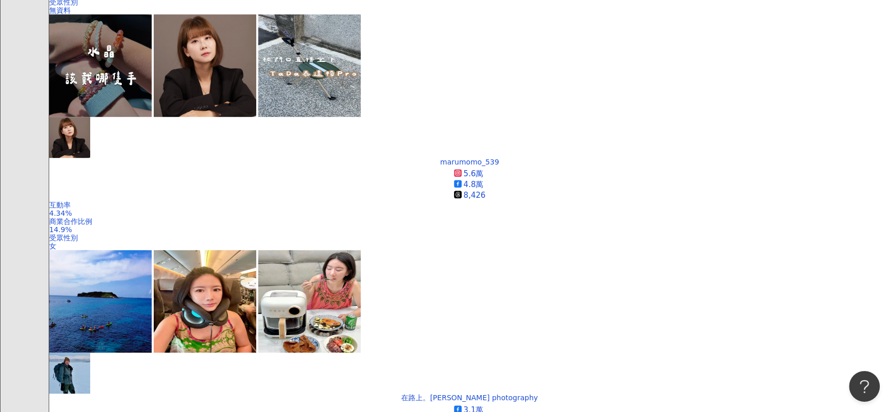
drag, startPoint x: 345, startPoint y: 171, endPoint x: 576, endPoint y: 4, distance: 285.0
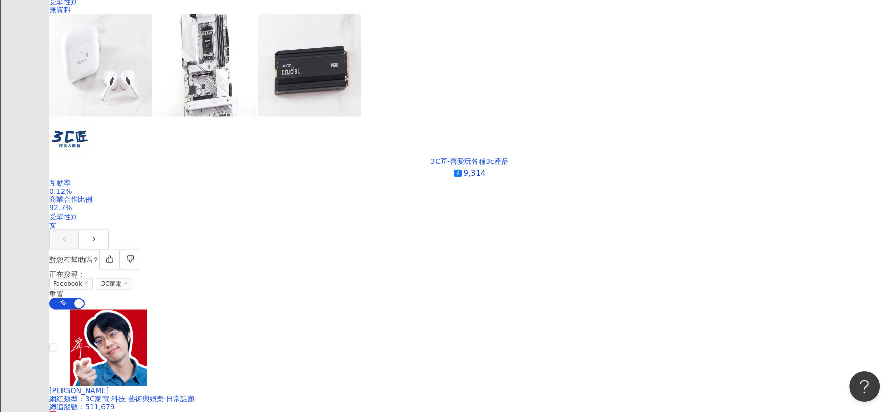
scroll to position [1990, 0]
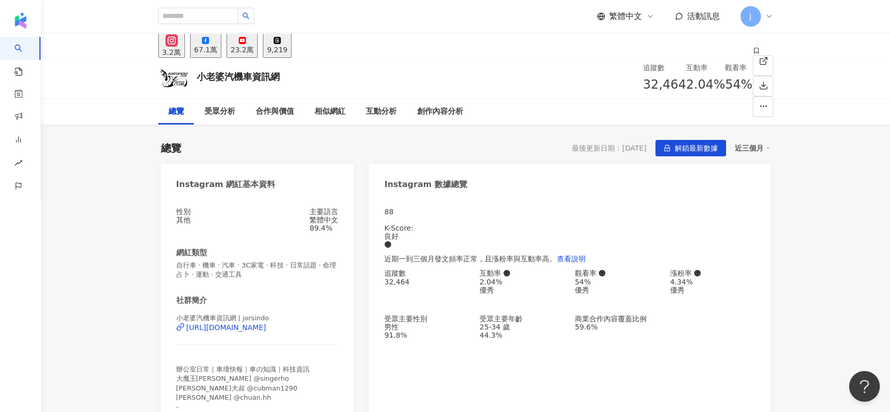
click at [209, 44] on icon at bounding box center [205, 40] width 7 height 7
click at [255, 274] on div "https://www.instagram.com/jorsindo/" at bounding box center [227, 327] width 80 height 8
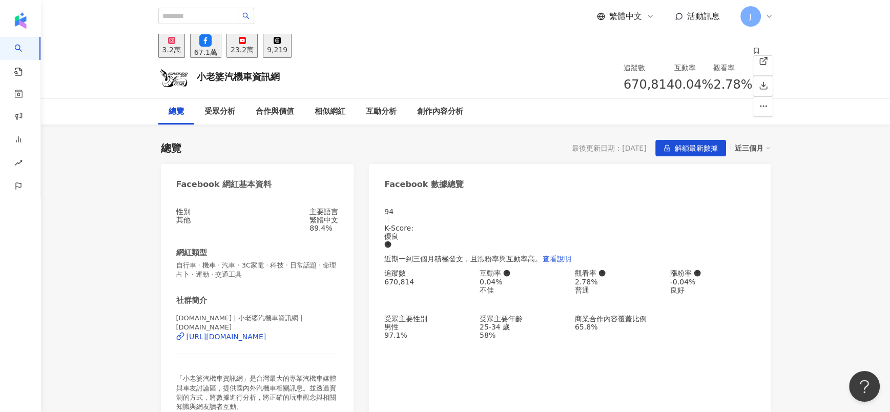
click at [217, 51] on div "67.1萬" at bounding box center [205, 52] width 23 height 8
click at [266, 274] on div "https://www.facebook.com/219012331444765" at bounding box center [227, 337] width 80 height 8
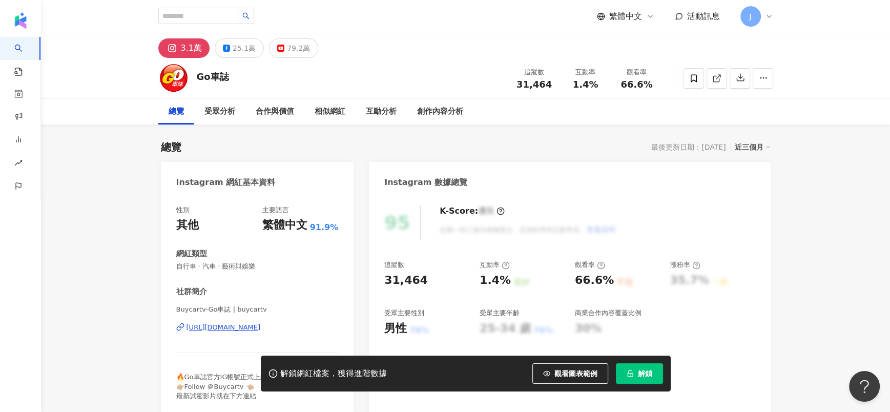
click at [235, 58] on div "Go車誌 追蹤數 31,464 互動率 1.4% 觀看率 66.6%" at bounding box center [466, 78] width 656 height 40
click at [236, 53] on div "25.1萬" at bounding box center [244, 48] width 23 height 14
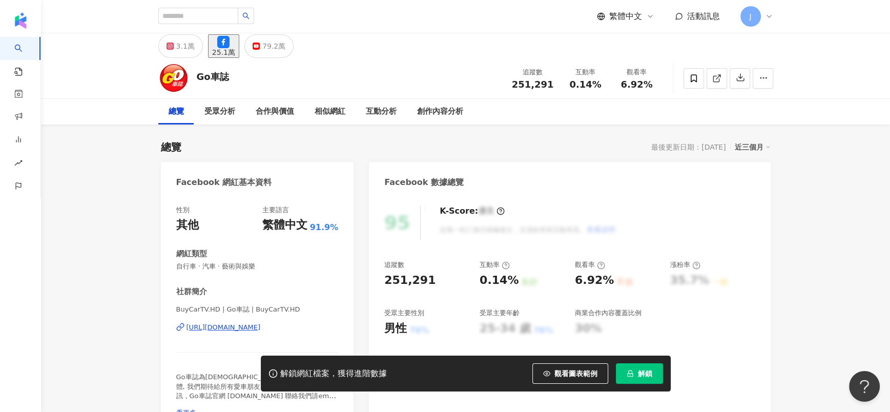
click at [247, 274] on div "BuyCarTV.HD | Go車誌 | BuyCarTV.HD https://www.facebook.com/109706957621" at bounding box center [257, 335] width 162 height 60
click at [247, 274] on div "https://www.facebook.com/109706957621" at bounding box center [224, 327] width 74 height 9
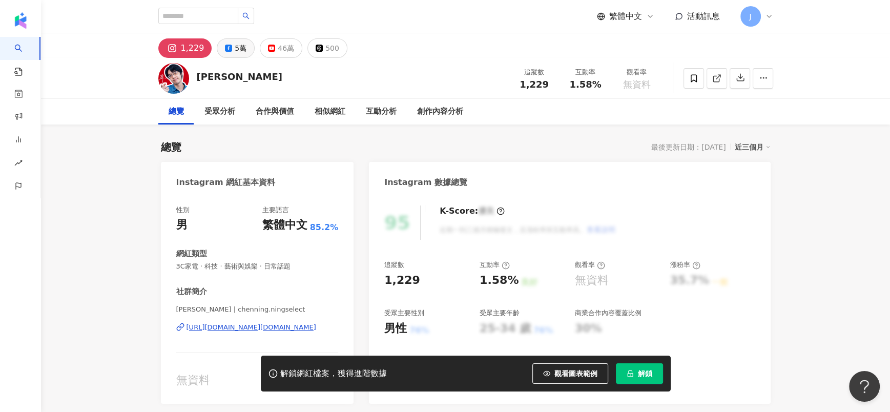
click at [238, 44] on div "5萬" at bounding box center [241, 48] width 12 height 14
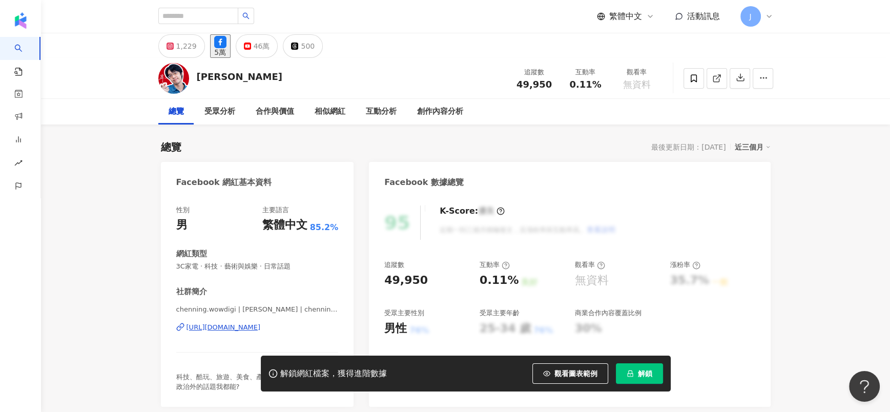
click at [231, 274] on div "https://www.facebook.com/755038764592930" at bounding box center [224, 327] width 74 height 9
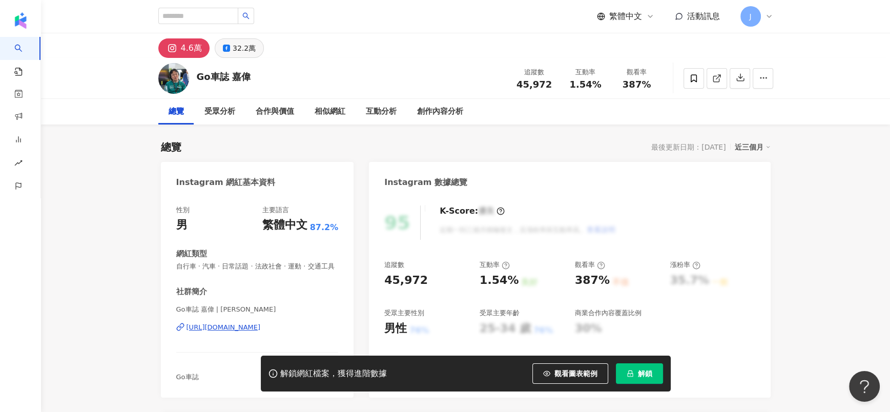
click at [237, 47] on div "32.2萬" at bounding box center [244, 48] width 23 height 14
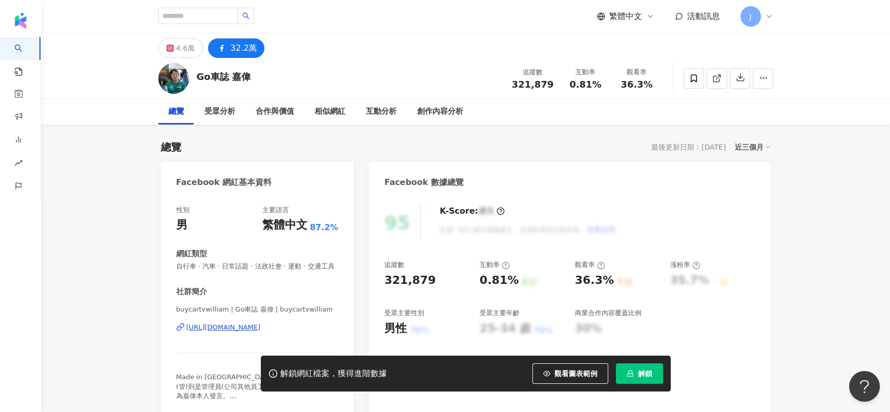
click at [247, 332] on div "https://www.facebook.com/416438545083758" at bounding box center [224, 327] width 74 height 9
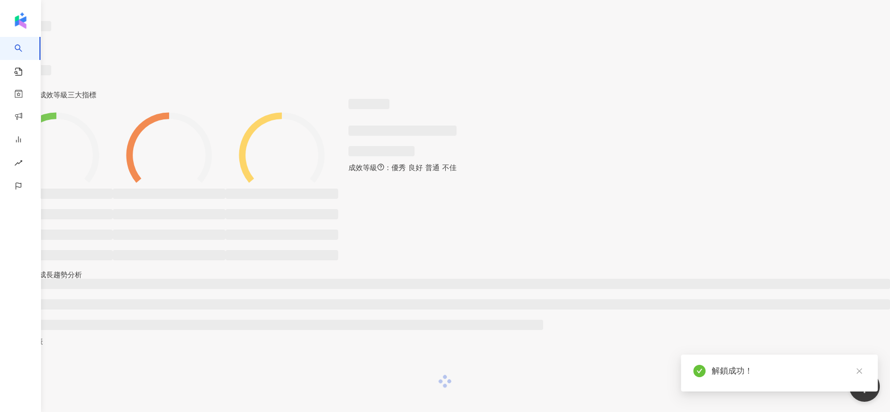
scroll to position [903, 0]
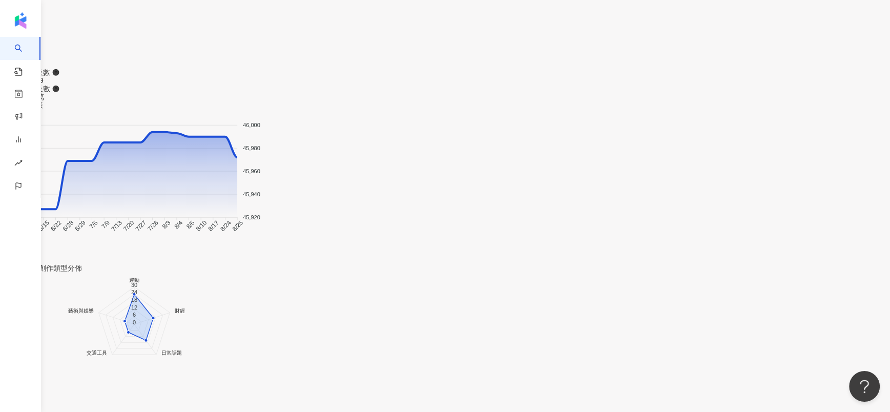
scroll to position [908, 0]
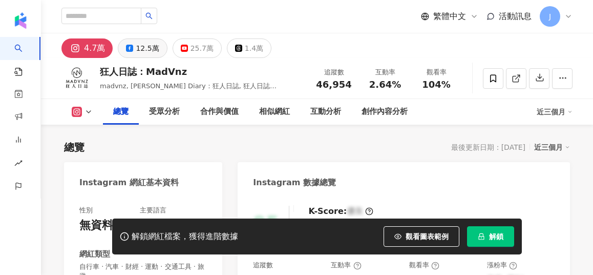
click at [159, 53] on div "12.5萬" at bounding box center [147, 48] width 23 height 14
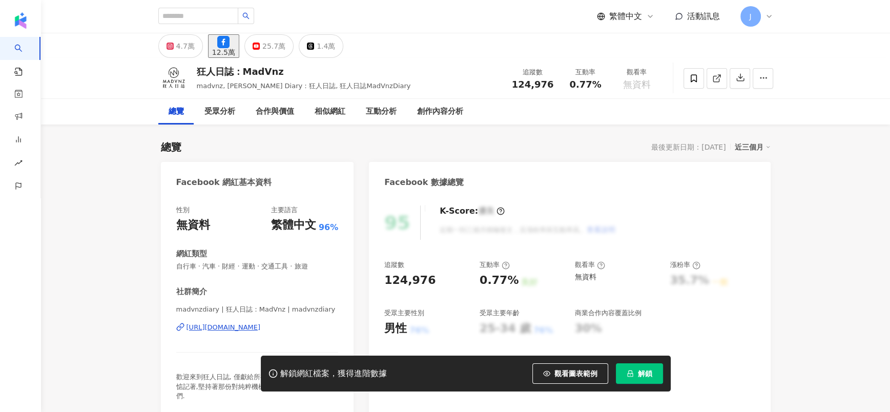
click at [235, 53] on div "12.5萬" at bounding box center [223, 52] width 23 height 8
click at [243, 274] on div "https://www.facebook.com/142405005780400" at bounding box center [224, 327] width 74 height 9
click at [593, 274] on button "解鎖" at bounding box center [639, 373] width 47 height 20
click at [593, 274] on span "解鎖" at bounding box center [645, 373] width 14 height 8
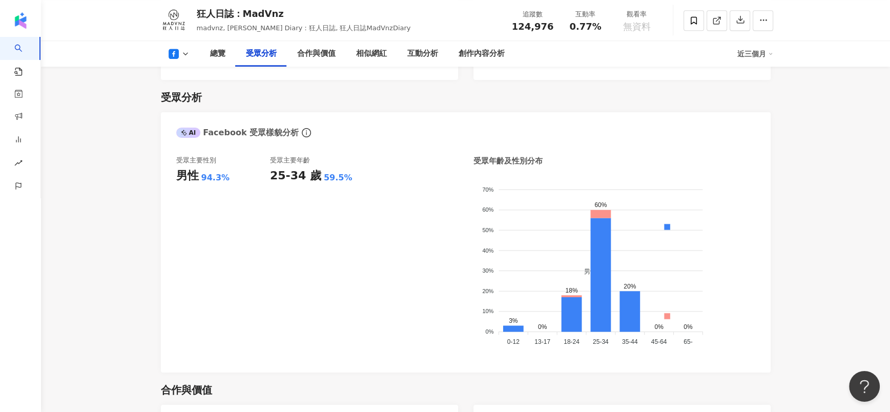
scroll to position [922, 0]
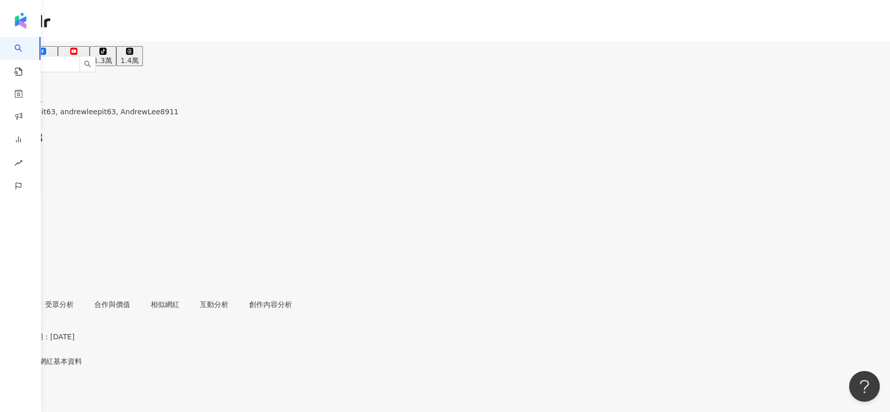
click at [54, 56] on div "21.3萬" at bounding box center [42, 60] width 23 height 8
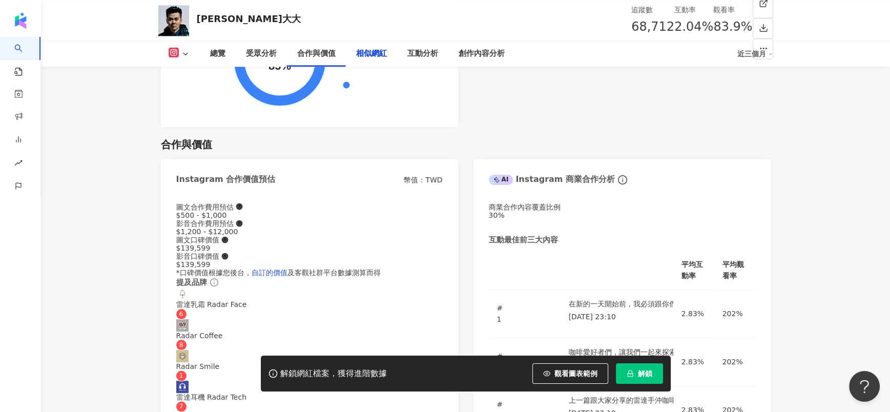
scroll to position [1767, 0]
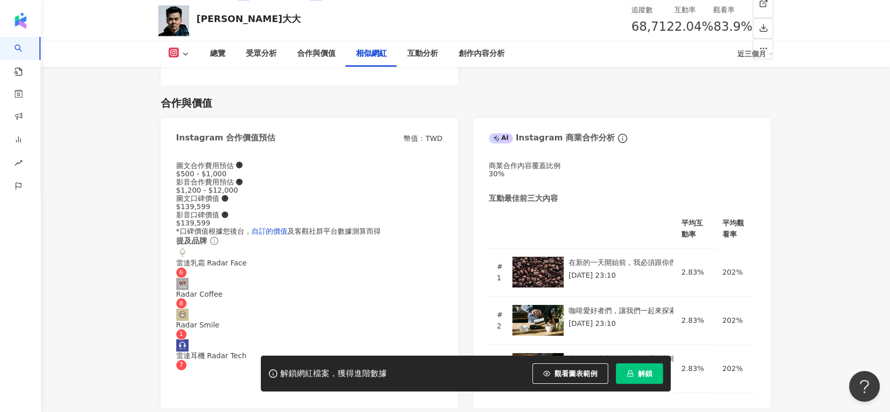
drag, startPoint x: 829, startPoint y: 262, endPoint x: 826, endPoint y: 272, distance: 10.2
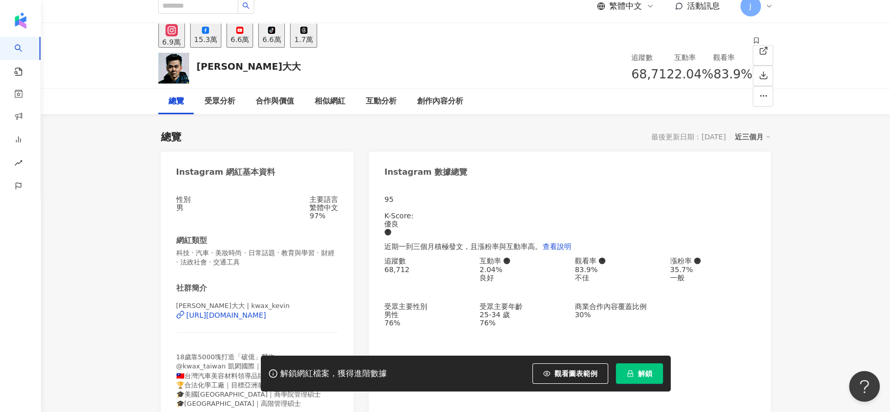
scroll to position [0, 0]
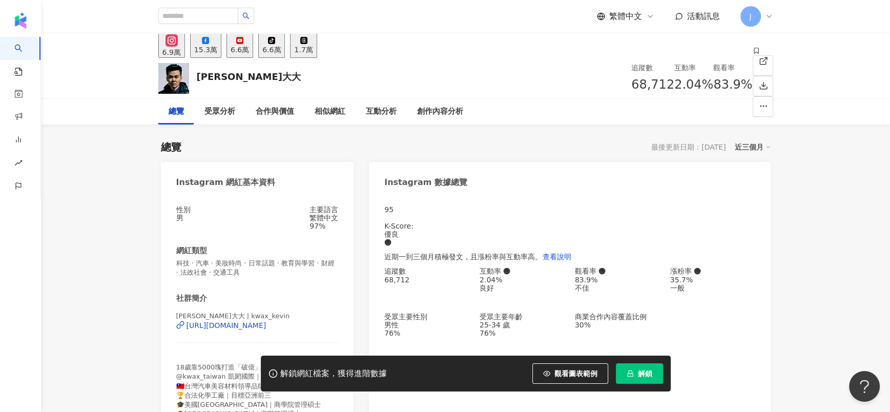
click at [209, 44] on icon at bounding box center [205, 40] width 7 height 7
click at [251, 274] on div "[URL][DOMAIN_NAME]" at bounding box center [227, 325] width 80 height 8
click at [181, 46] on div "6.9萬" at bounding box center [171, 50] width 18 height 8
click at [263, 274] on div "https://www.instagram.com/kwax_kevin/" at bounding box center [227, 325] width 80 height 8
click at [593, 274] on span "解鎖" at bounding box center [645, 373] width 14 height 8
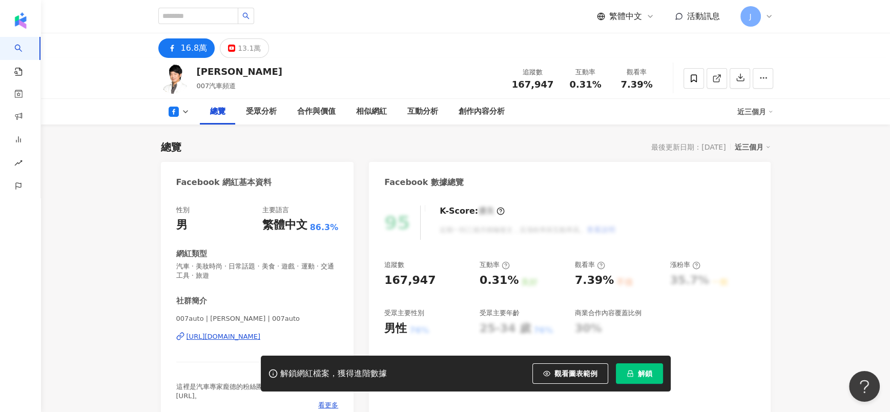
click at [261, 274] on div "https://www.facebook.com/410106859094389" at bounding box center [224, 336] width 74 height 9
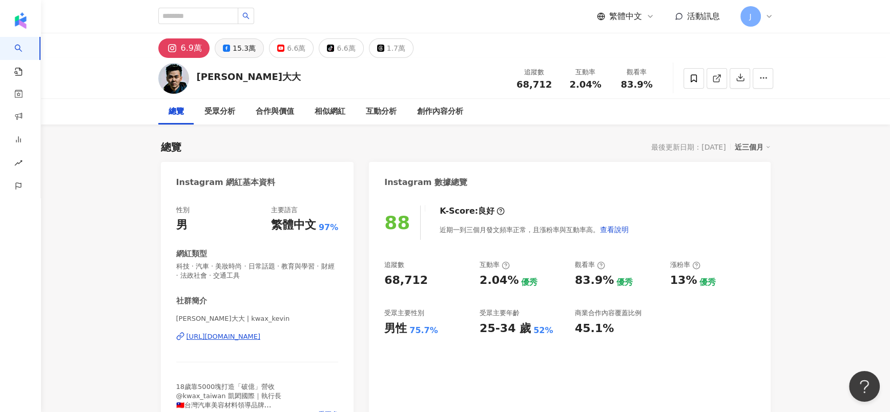
click at [243, 50] on div "15.3萬" at bounding box center [244, 48] width 23 height 14
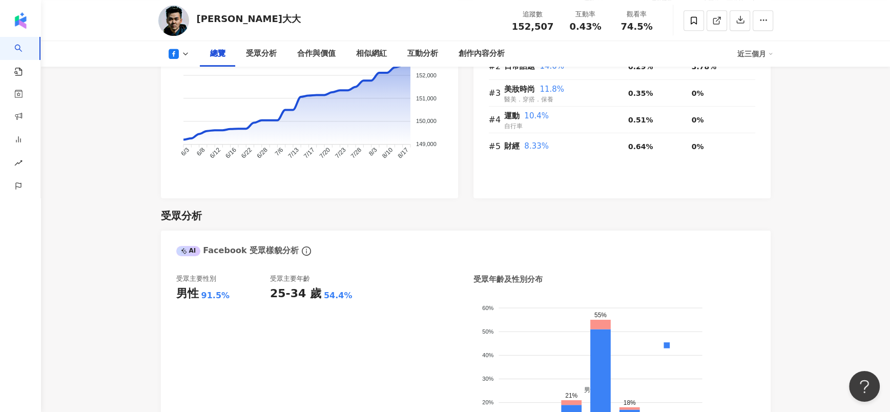
scroll to position [999, 0]
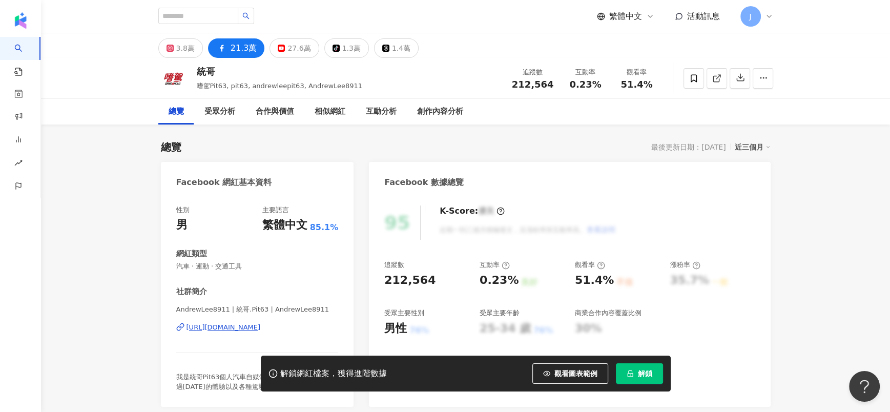
click at [199, 327] on div "https://www.facebook.com/949643531713875" at bounding box center [224, 327] width 74 height 9
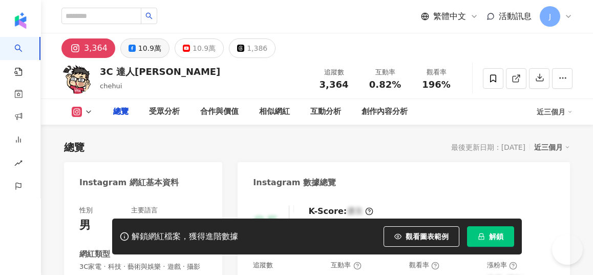
click at [161, 43] on div "10.9萬" at bounding box center [149, 48] width 23 height 14
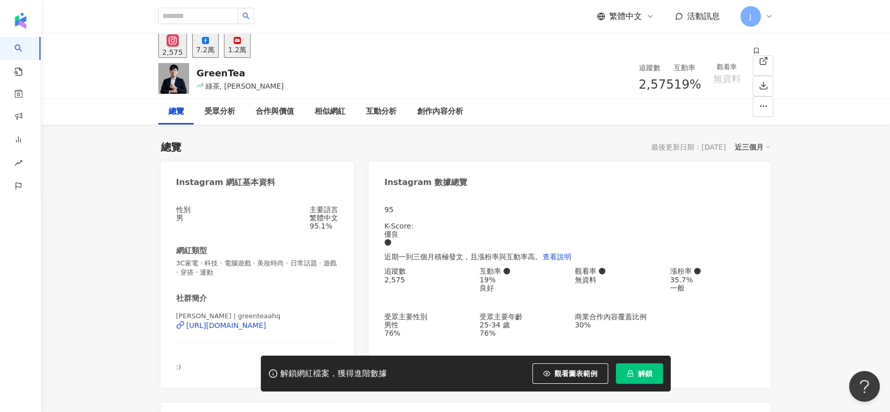
click at [215, 46] on div "7.2萬" at bounding box center [205, 50] width 18 height 8
click at [266, 274] on div "https://www.facebook.com/461968977185230" at bounding box center [227, 325] width 80 height 8
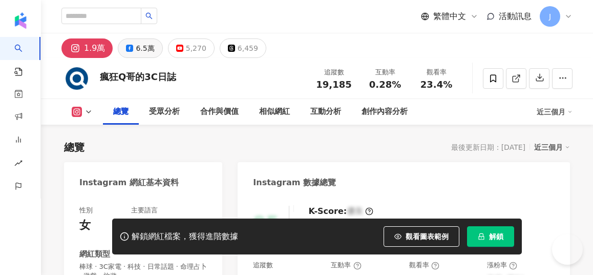
click at [154, 47] on div "6.5萬" at bounding box center [145, 48] width 18 height 14
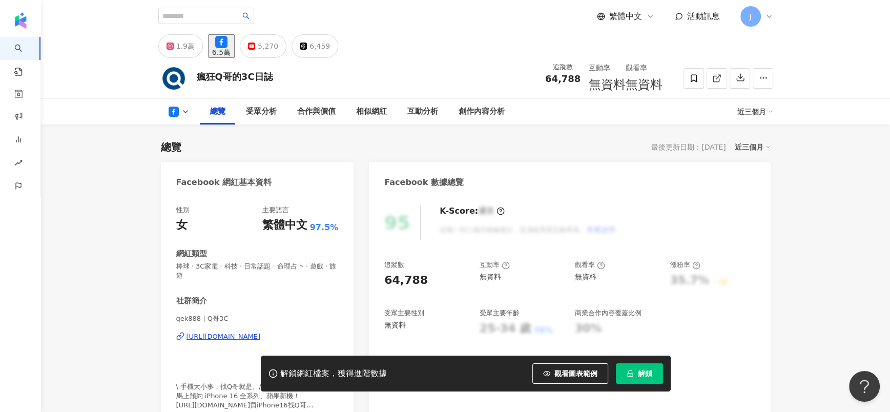
scroll to position [77, 0]
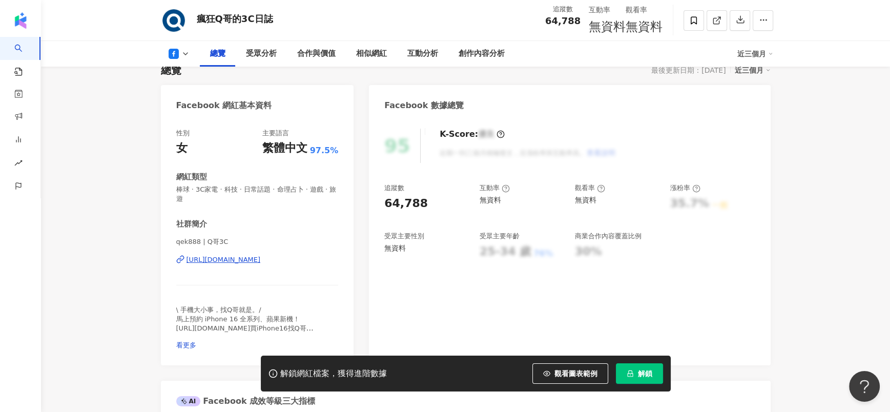
click at [261, 260] on div "[URL][DOMAIN_NAME]" at bounding box center [224, 259] width 74 height 9
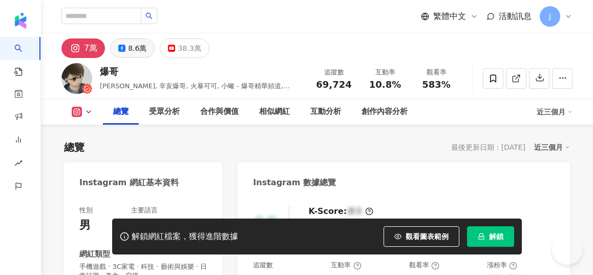
click at [147, 47] on div "8.6萬" at bounding box center [137, 48] width 18 height 14
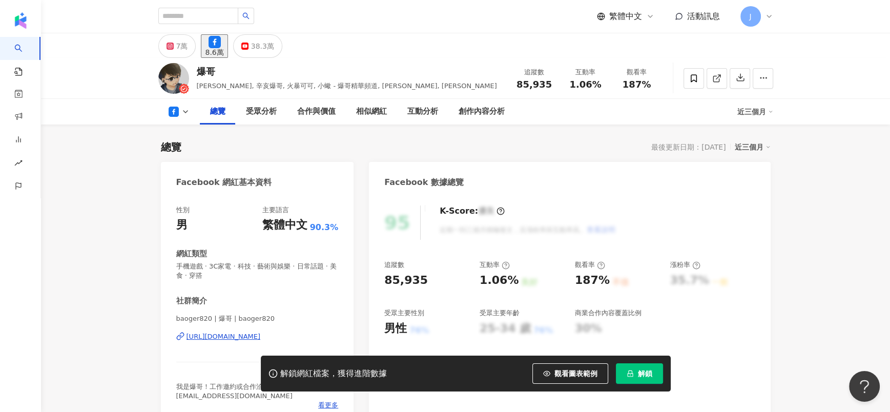
click at [253, 274] on div "https://www.facebook.com/134479346695163" at bounding box center [224, 336] width 74 height 9
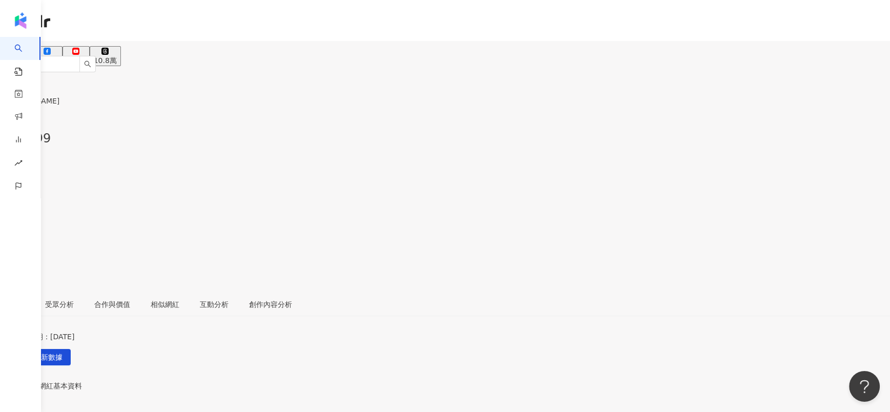
click at [63, 52] on button "10.1萬" at bounding box center [46, 56] width 31 height 20
click at [58, 56] on div "10.1萬" at bounding box center [46, 60] width 23 height 8
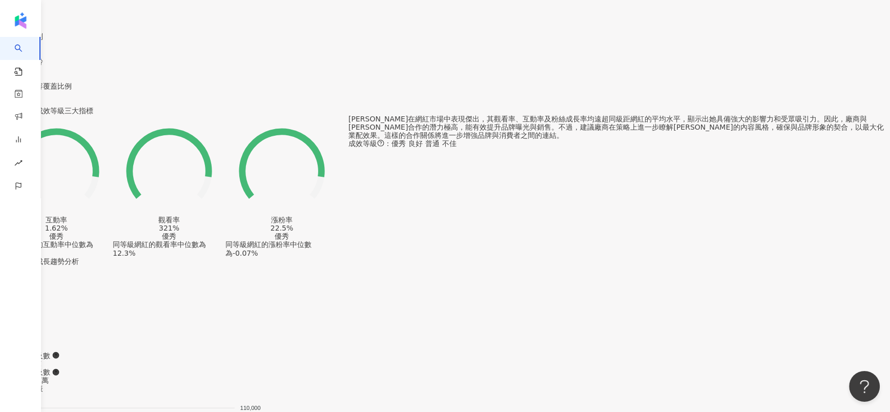
scroll to position [922, 0]
